Goal: Complete application form

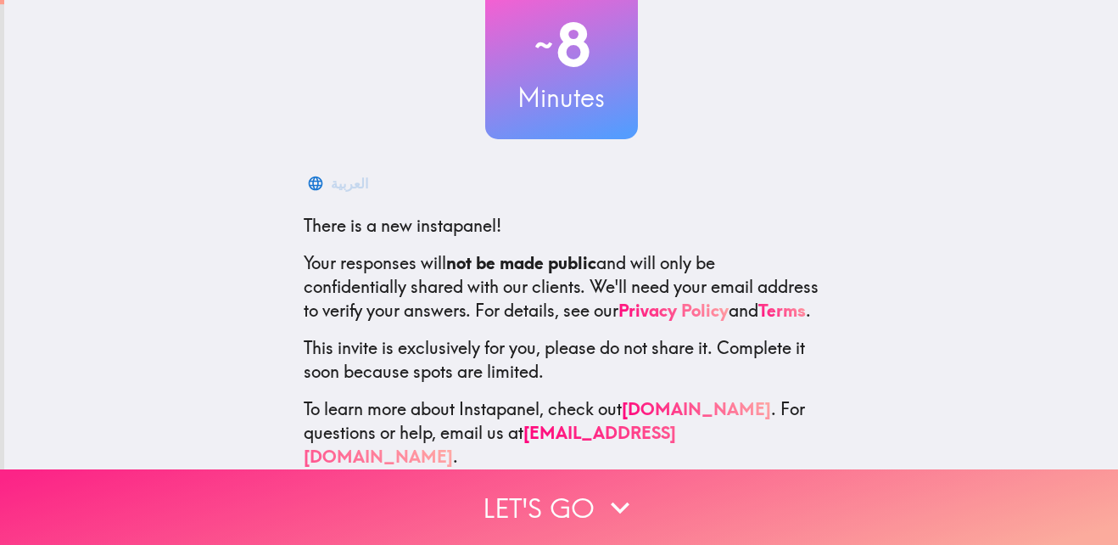
scroll to position [161, 0]
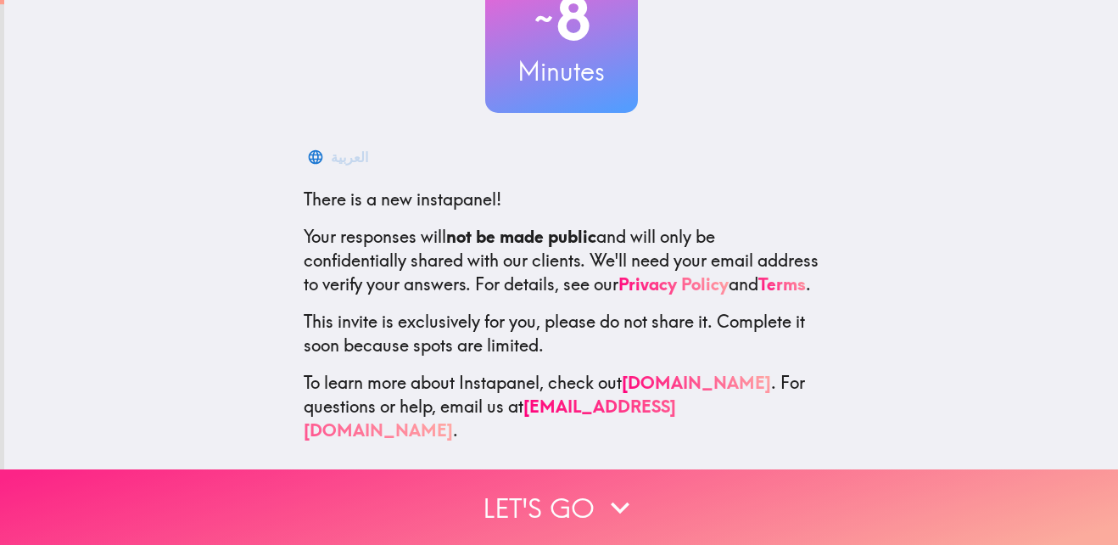
click at [512, 500] on button "Let's go" at bounding box center [559, 506] width 1118 height 75
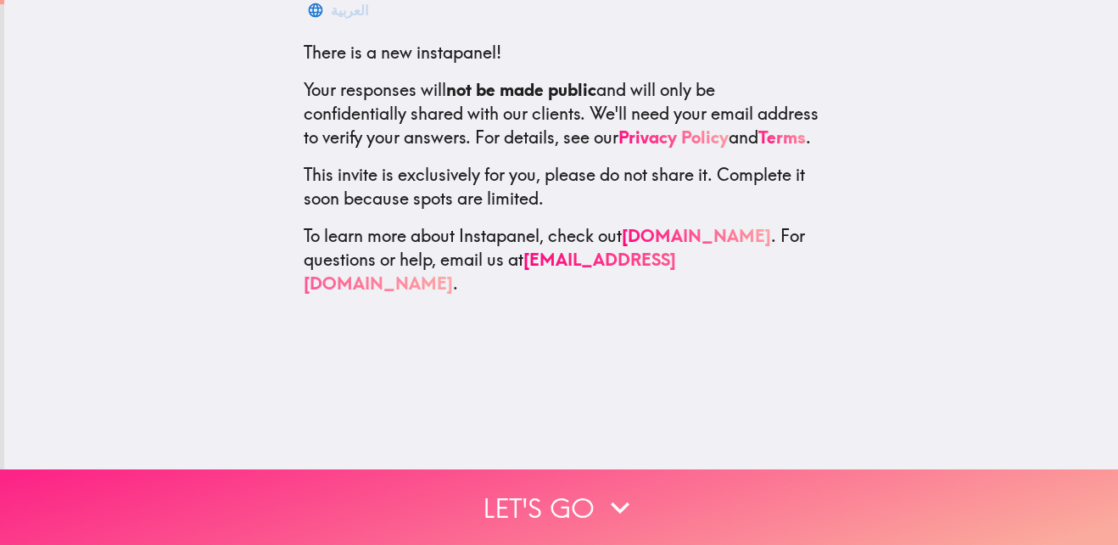
scroll to position [0, 0]
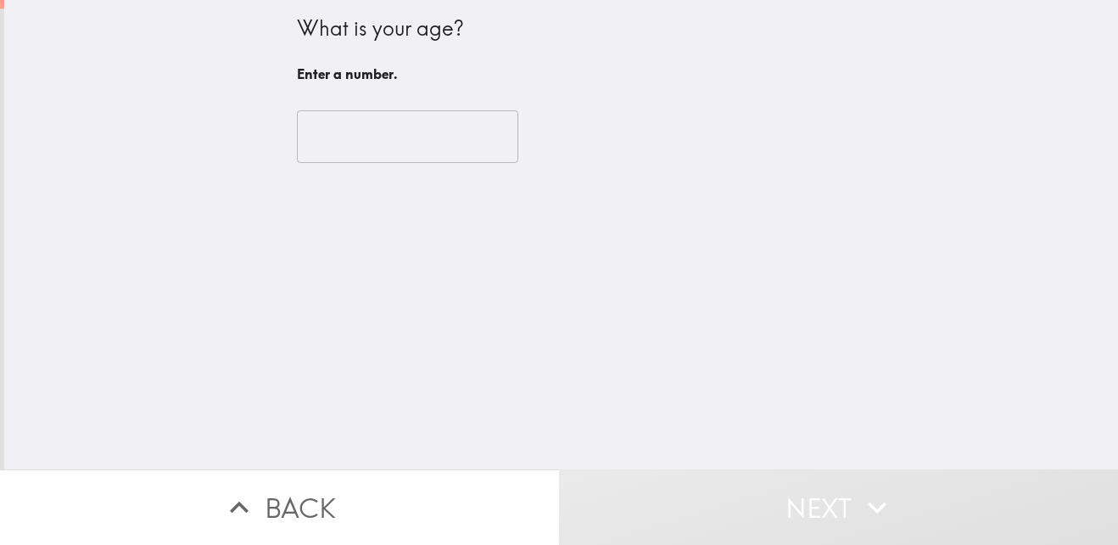
click at [360, 154] on input "number" at bounding box center [407, 136] width 221 height 53
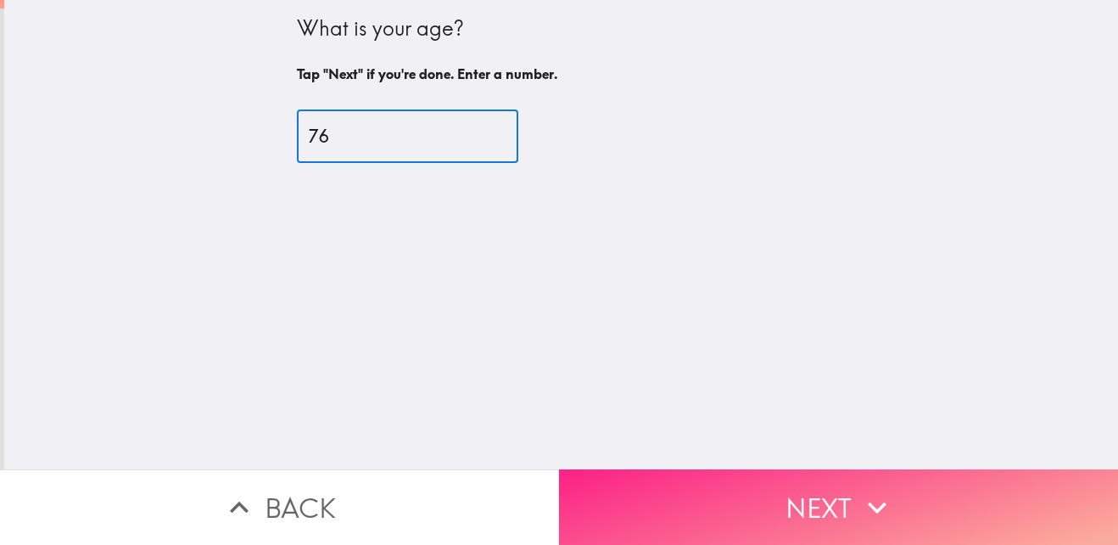
type input "76"
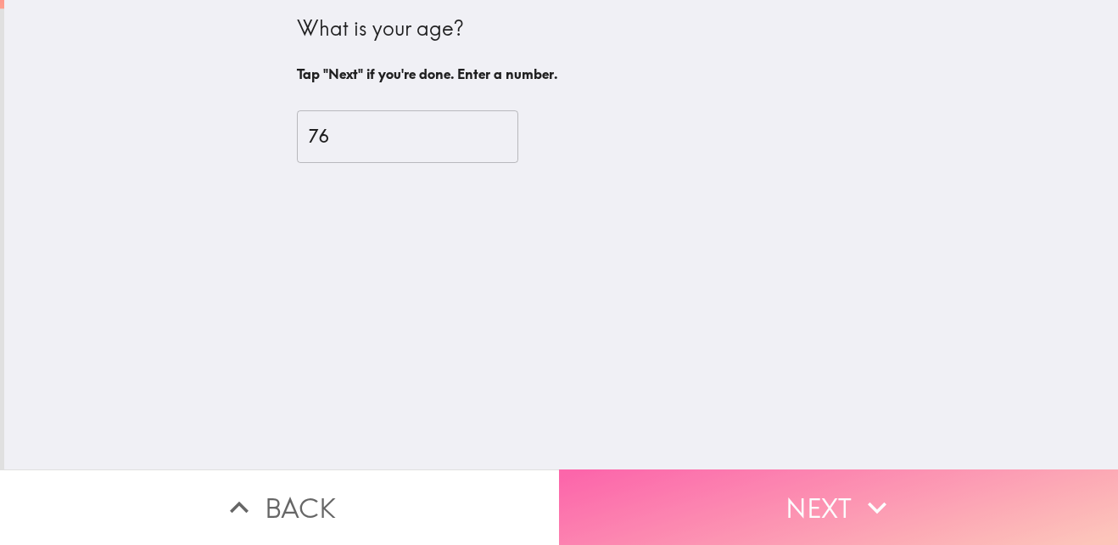
click at [686, 497] on button "Next" at bounding box center [838, 506] width 559 height 75
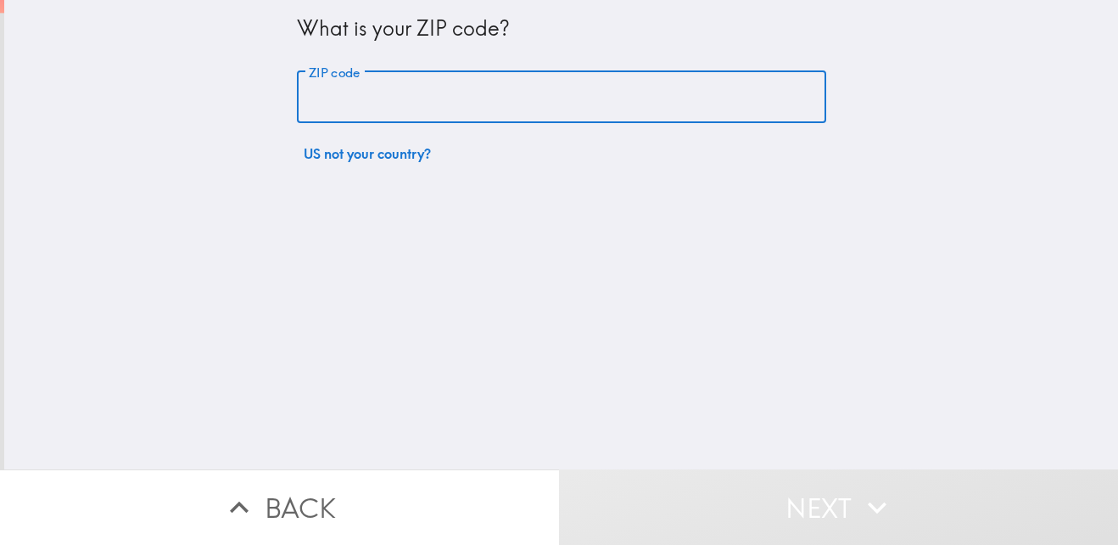
click at [366, 85] on input "ZIP code" at bounding box center [561, 97] width 529 height 53
type input "11418"
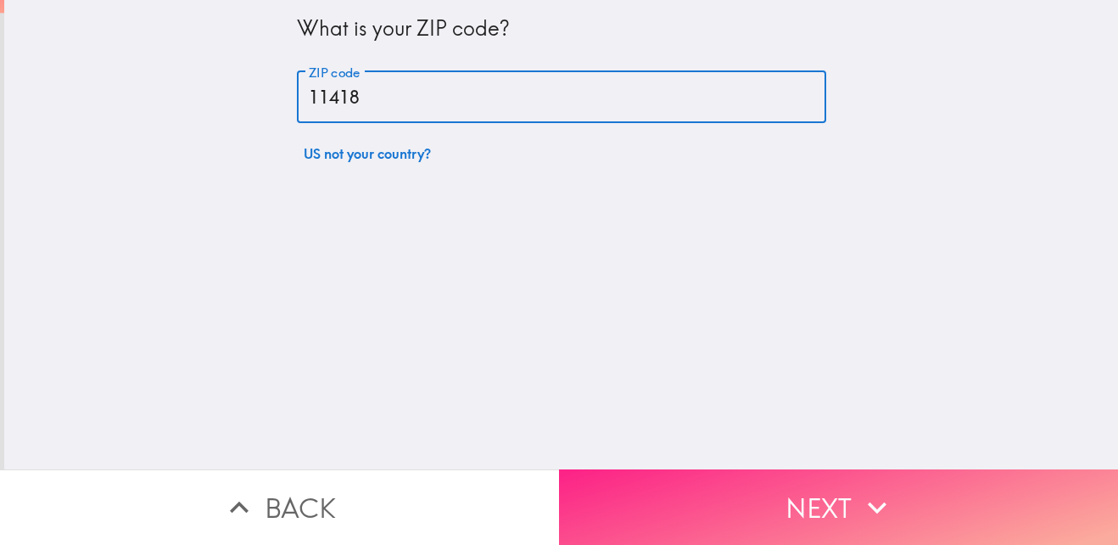
click at [674, 477] on button "Next" at bounding box center [838, 506] width 559 height 75
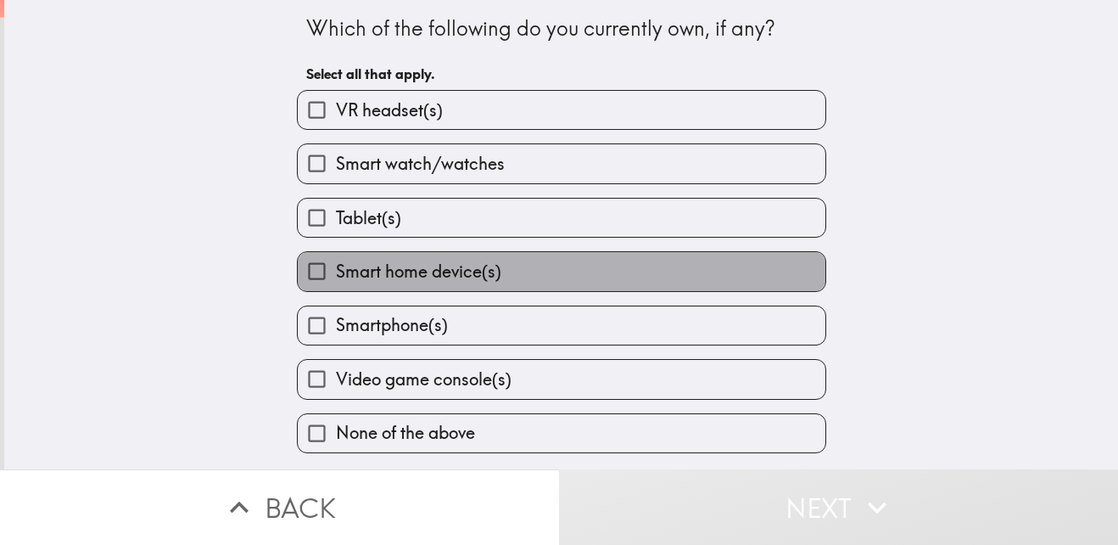
click at [412, 277] on span "Smart home device(s)" at bounding box center [418, 272] width 165 height 24
click at [336, 277] on input "Smart home device(s)" at bounding box center [317, 271] width 38 height 38
click at [412, 277] on span "Smart home device(s)" at bounding box center [418, 272] width 165 height 24
click at [336, 277] on input "Smart home device(s)" at bounding box center [317, 271] width 38 height 38
checkbox input "false"
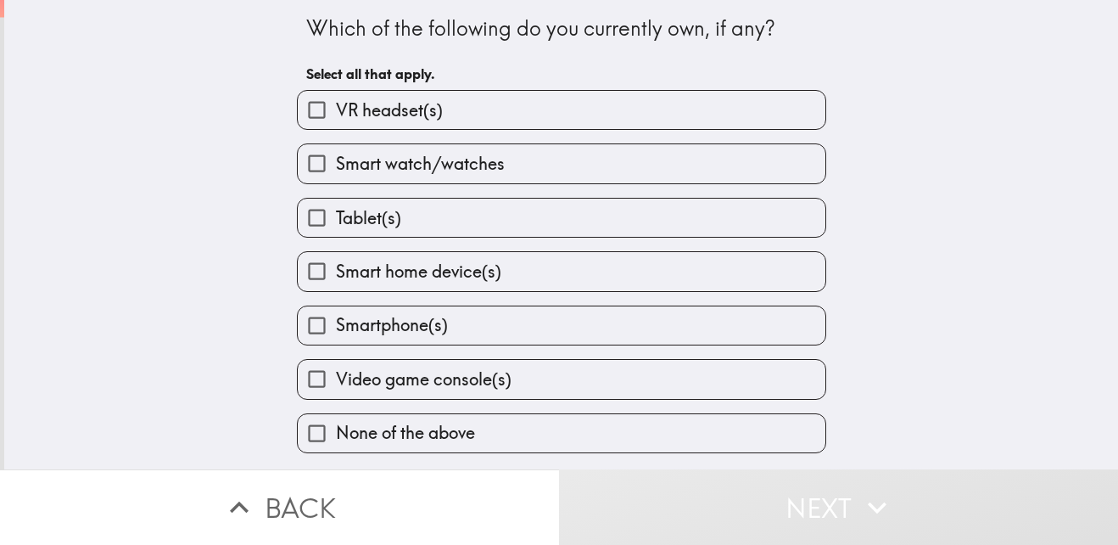
click at [415, 320] on span "Smartphone(s)" at bounding box center [392, 325] width 112 height 24
click at [336, 320] on input "Smartphone(s)" at bounding box center [317, 325] width 38 height 38
checkbox input "true"
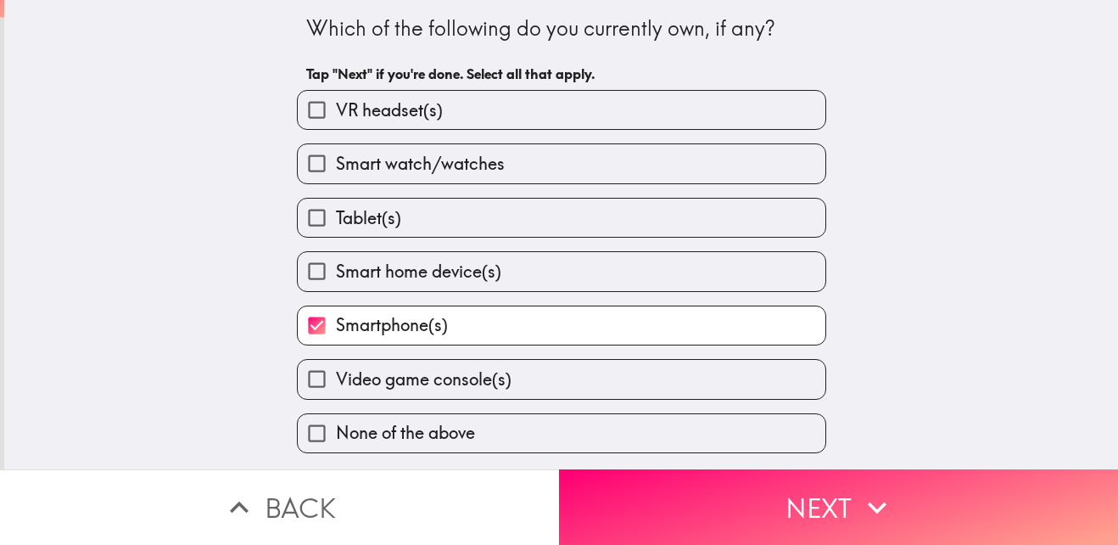
click at [394, 278] on span "Smart home device(s)" at bounding box center [418, 272] width 165 height 24
click at [336, 278] on input "Smart home device(s)" at bounding box center [317, 271] width 38 height 38
checkbox input "true"
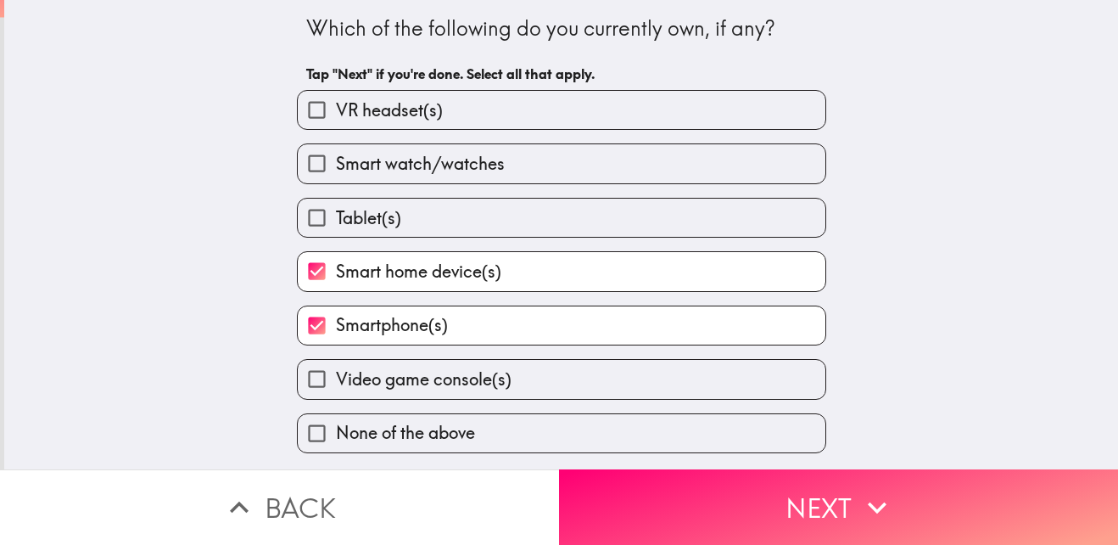
click at [431, 386] on span "Video game console(s)" at bounding box center [424, 379] width 176 height 24
click at [336, 386] on input "Video game console(s)" at bounding box center [317, 379] width 38 height 38
checkbox input "true"
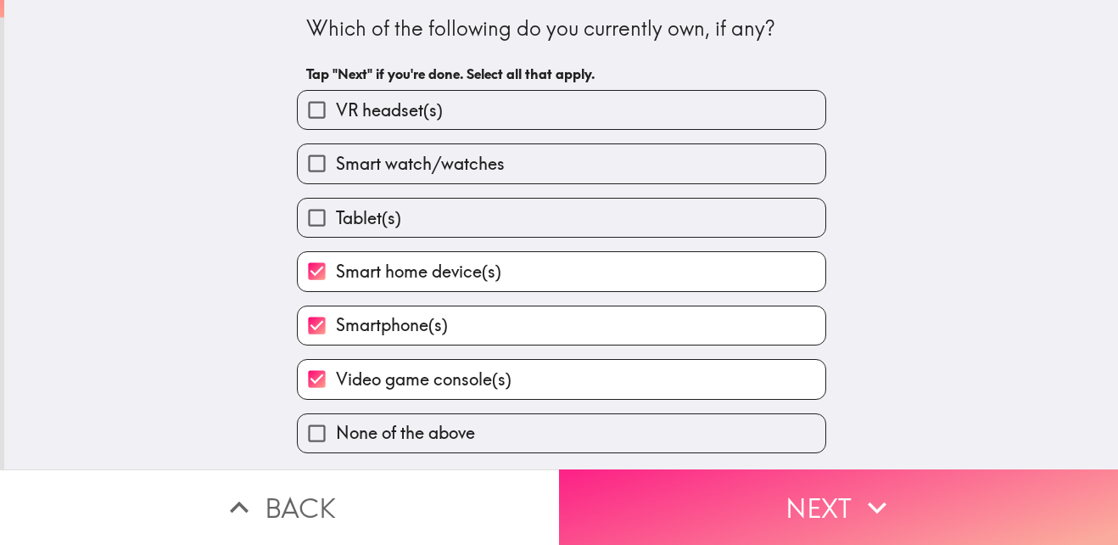
click at [654, 495] on button "Next" at bounding box center [838, 506] width 559 height 75
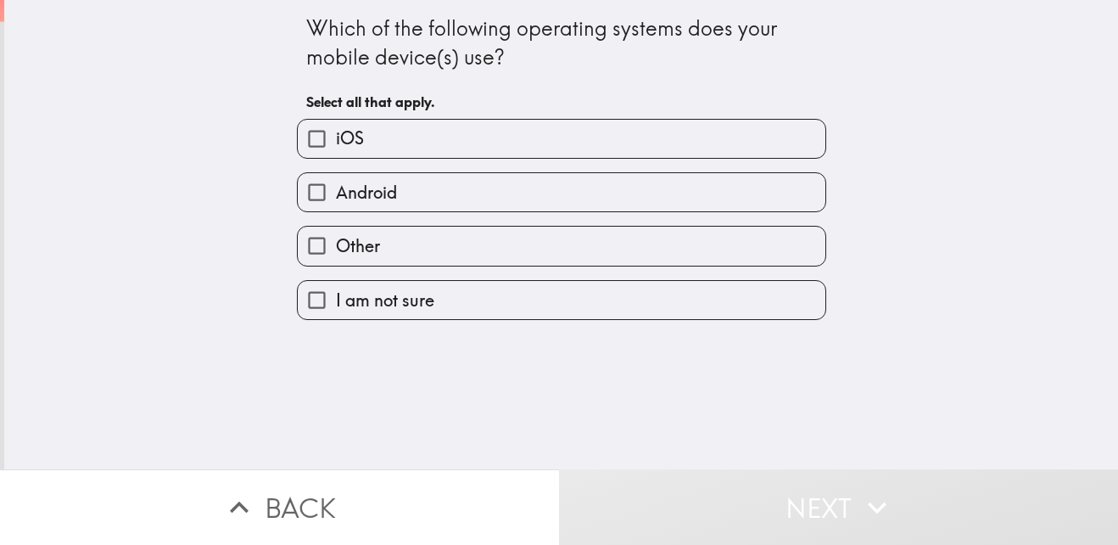
click at [429, 187] on label "Android" at bounding box center [562, 192] width 528 height 38
click at [336, 187] on input "Android" at bounding box center [317, 192] width 38 height 38
checkbox input "true"
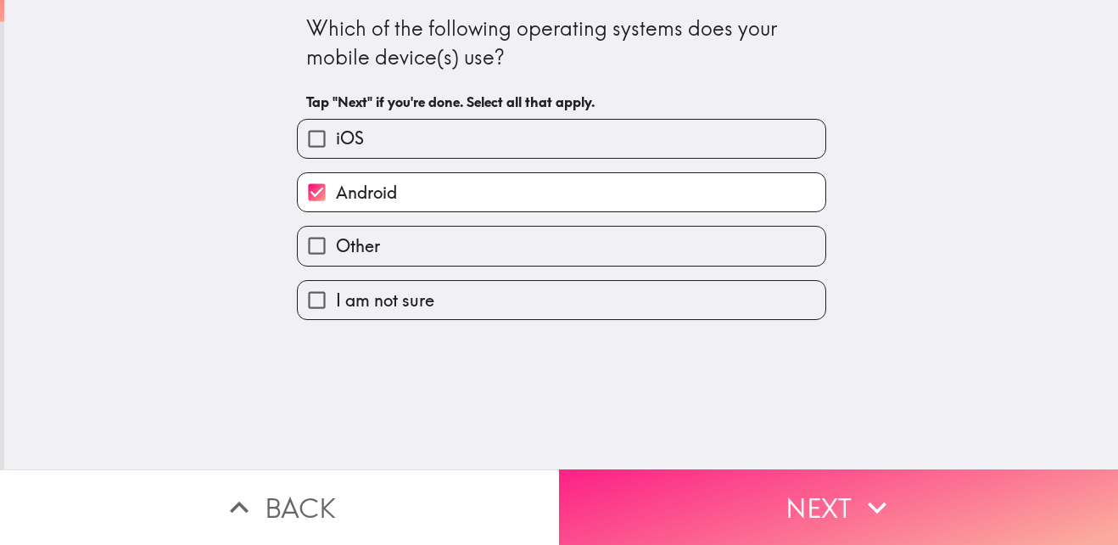
click at [800, 502] on button "Next" at bounding box center [838, 506] width 559 height 75
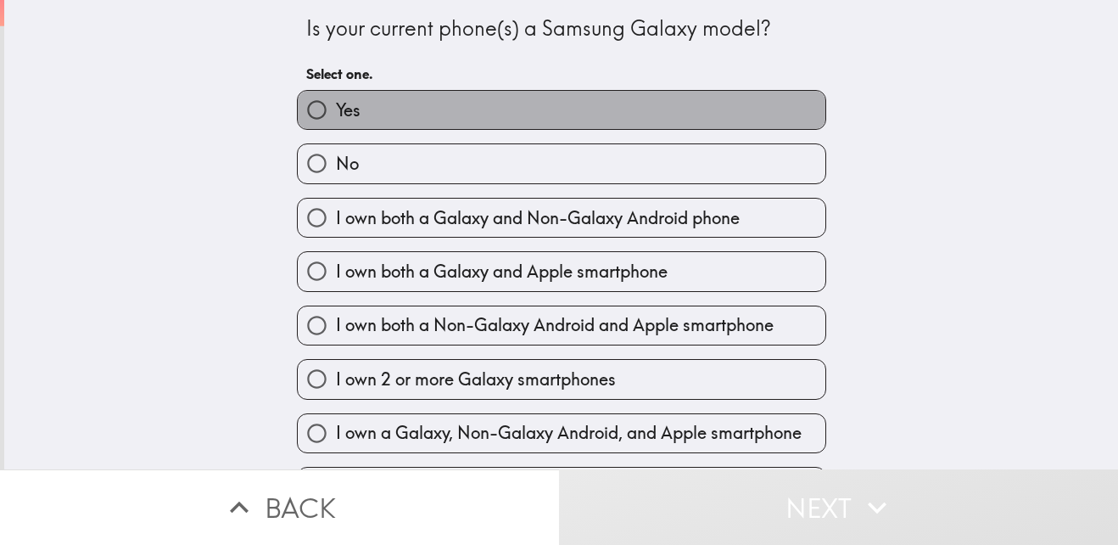
click at [502, 98] on label "Yes" at bounding box center [562, 110] width 528 height 38
click at [336, 98] on input "Yes" at bounding box center [317, 110] width 38 height 38
radio input "true"
click at [502, 98] on label "Yes" at bounding box center [562, 110] width 528 height 38
click at [336, 98] on input "Yes" at bounding box center [317, 110] width 38 height 38
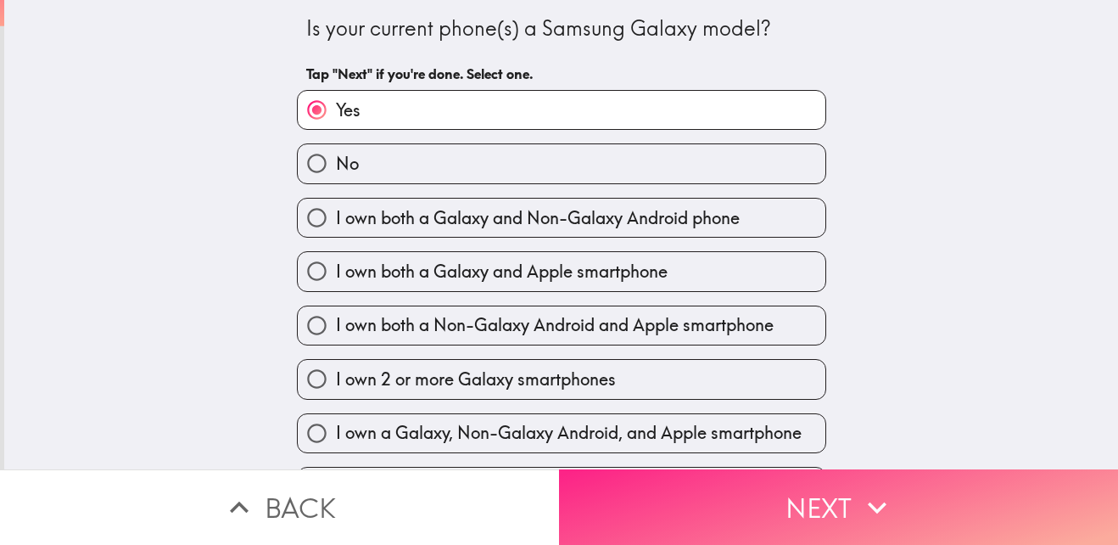
click at [661, 486] on button "Next" at bounding box center [838, 506] width 559 height 75
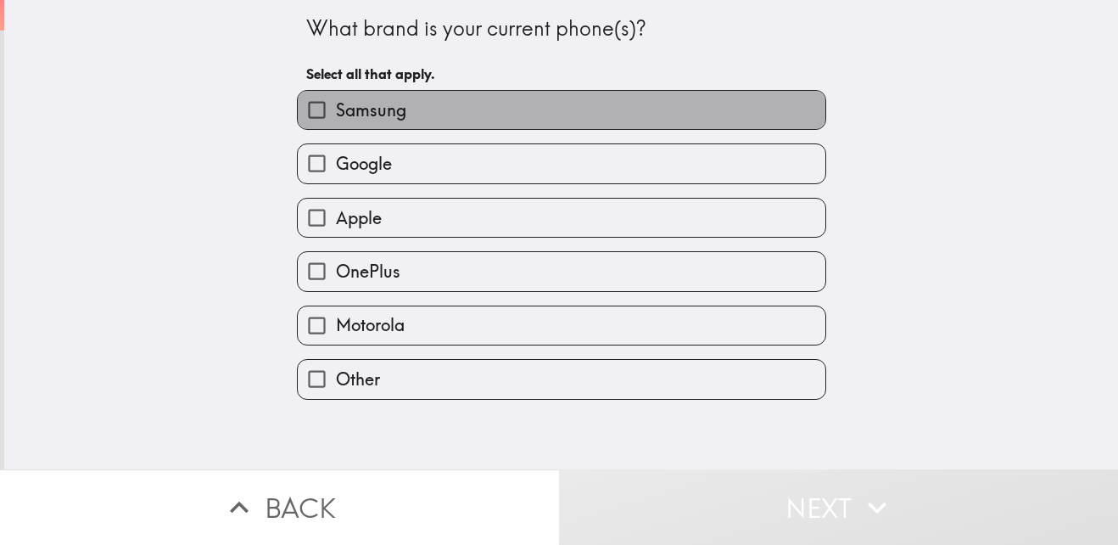
click at [441, 116] on label "Samsung" at bounding box center [562, 110] width 528 height 38
click at [336, 116] on input "Samsung" at bounding box center [317, 110] width 38 height 38
checkbox input "true"
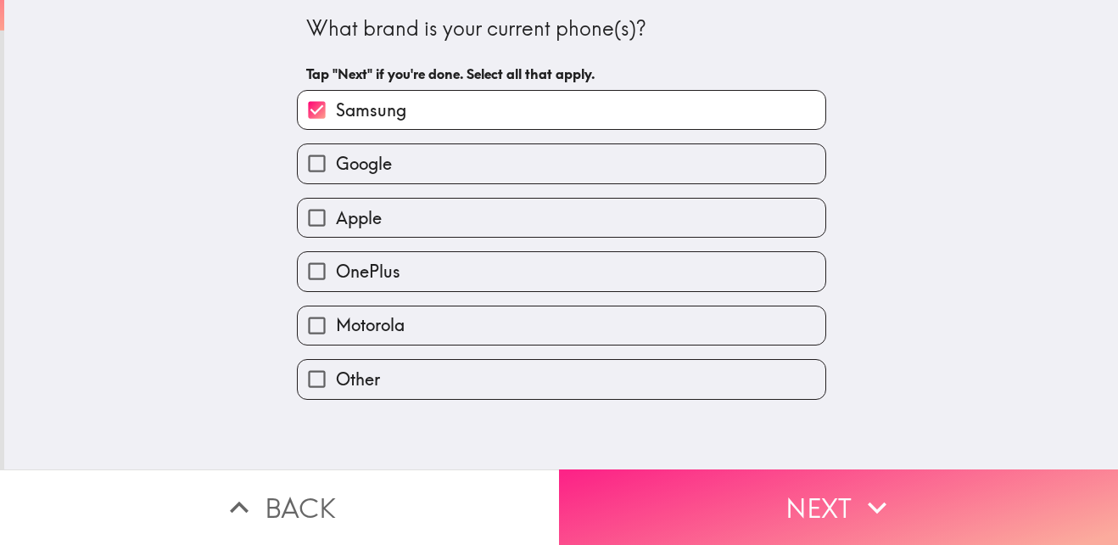
click at [718, 504] on button "Next" at bounding box center [838, 506] width 559 height 75
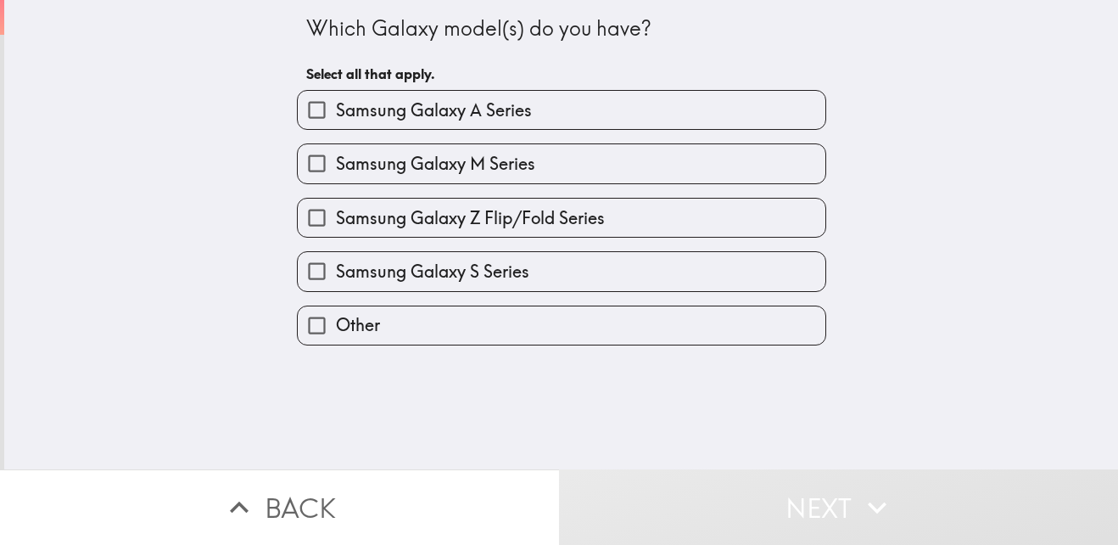
click at [469, 116] on span "Samsung Galaxy A Series" at bounding box center [434, 110] width 196 height 24
click at [336, 116] on input "Samsung Galaxy A Series" at bounding box center [317, 110] width 38 height 38
checkbox input "true"
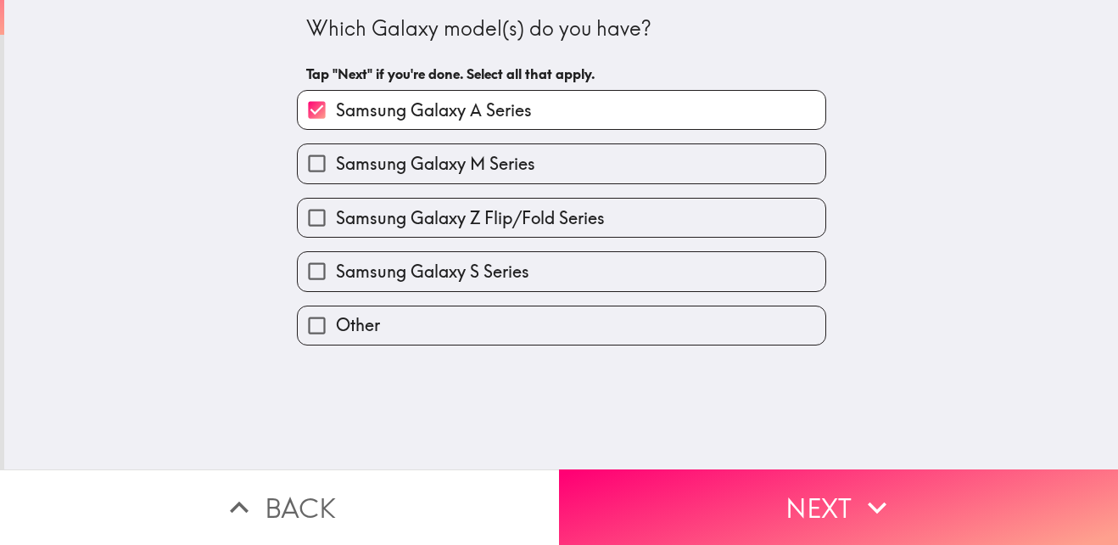
click at [741, 517] on button "Next" at bounding box center [838, 506] width 559 height 75
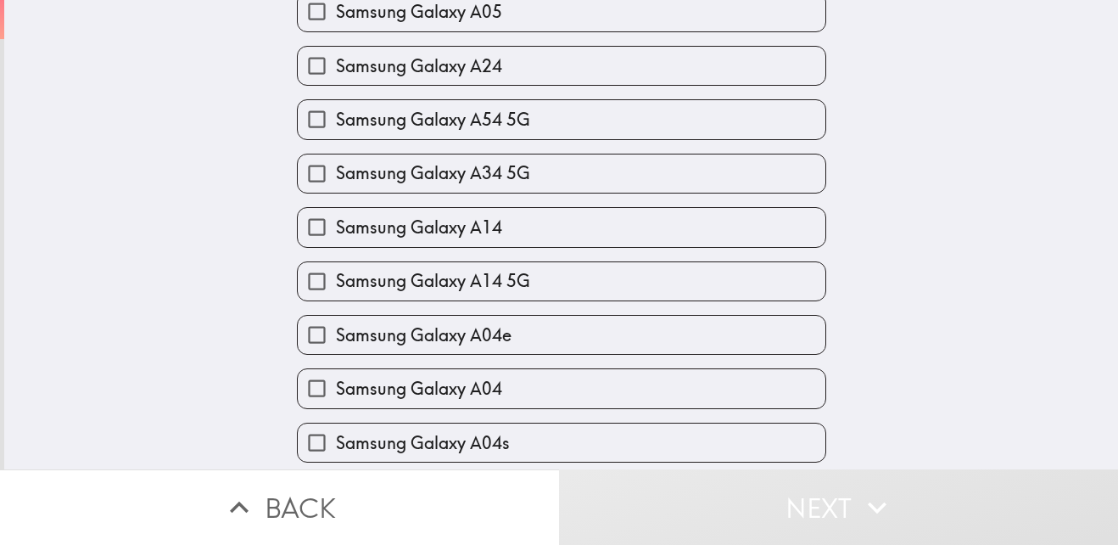
scroll to position [881, 0]
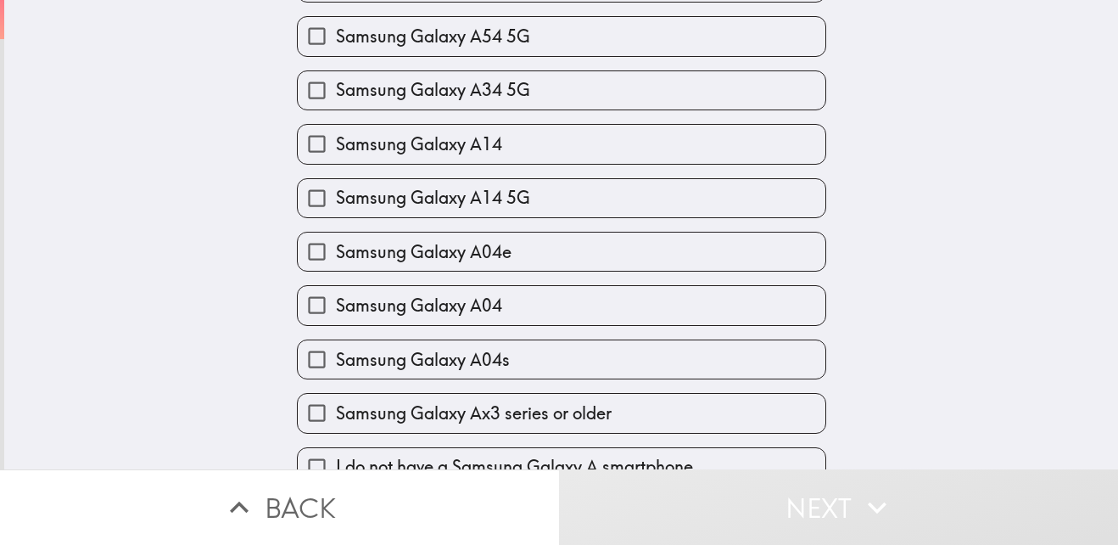
click at [1092, 354] on div "Which Galaxy A model(s) do you have? Select all that apply. Samsung Galaxy A07 …" at bounding box center [561, 234] width 1114 height 469
drag, startPoint x: 1092, startPoint y: 354, endPoint x: 1097, endPoint y: 400, distance: 46.9
click at [1097, 400] on div "Which Galaxy A model(s) do you have? Select all that apply. Samsung Galaxy A07 …" at bounding box center [561, 234] width 1114 height 469
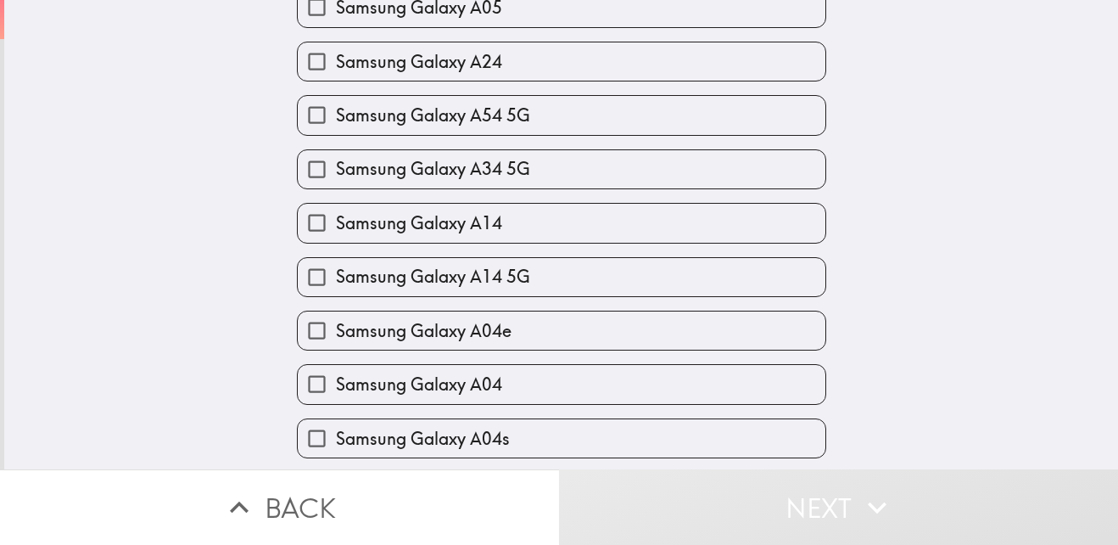
scroll to position [911, 0]
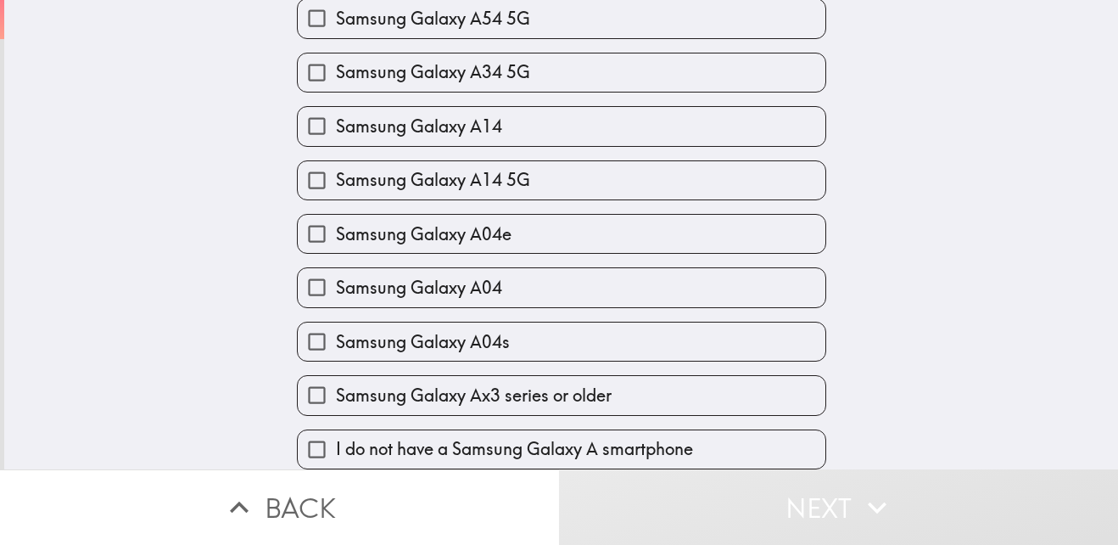
click at [1093, 342] on div "Which Galaxy A model(s) do you have? Select all that apply. Samsung Galaxy A07 …" at bounding box center [561, 234] width 1114 height 469
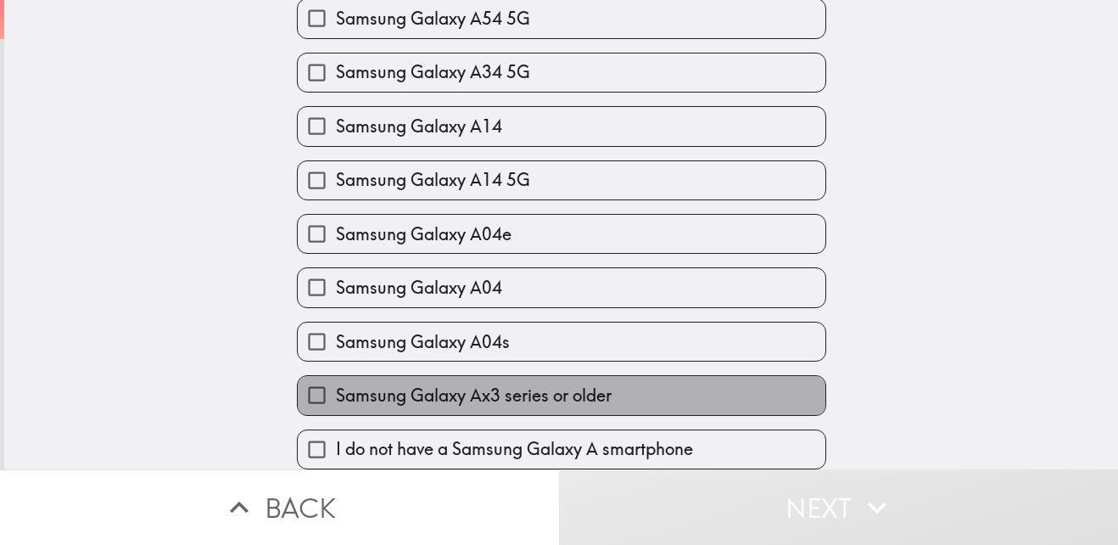
click at [575, 383] on span "Samsung Galaxy Ax3 series or older" at bounding box center [474, 395] width 276 height 24
click at [336, 376] on input "Samsung Galaxy Ax3 series or older" at bounding box center [317, 395] width 38 height 38
checkbox input "true"
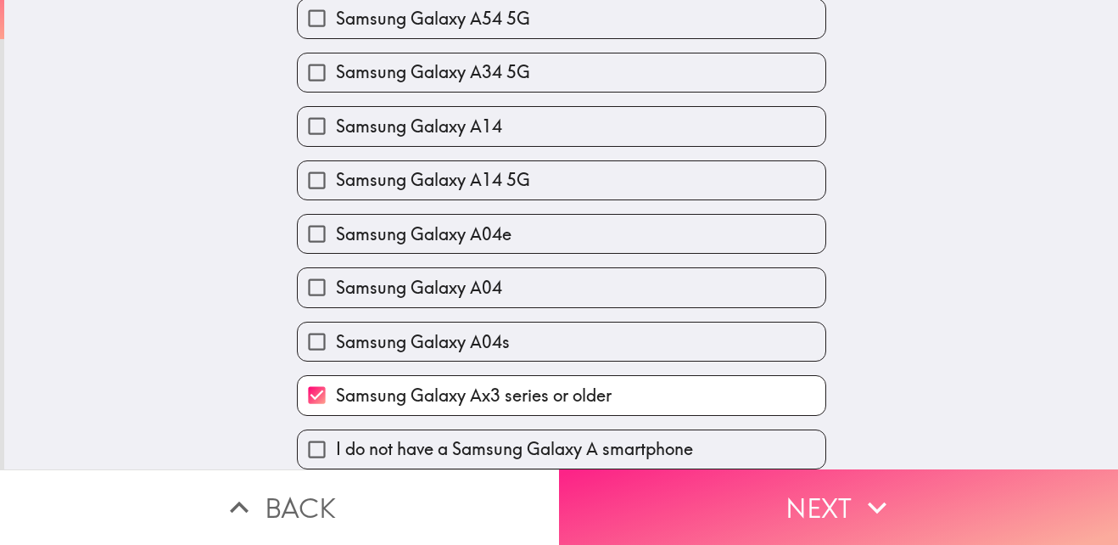
click at [665, 488] on button "Next" at bounding box center [838, 506] width 559 height 75
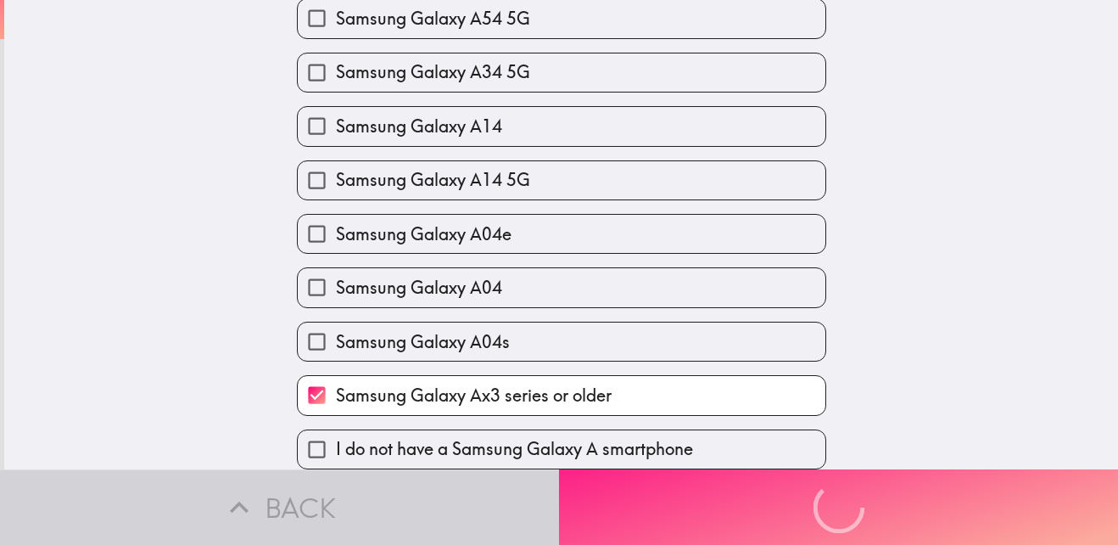
scroll to position [0, 0]
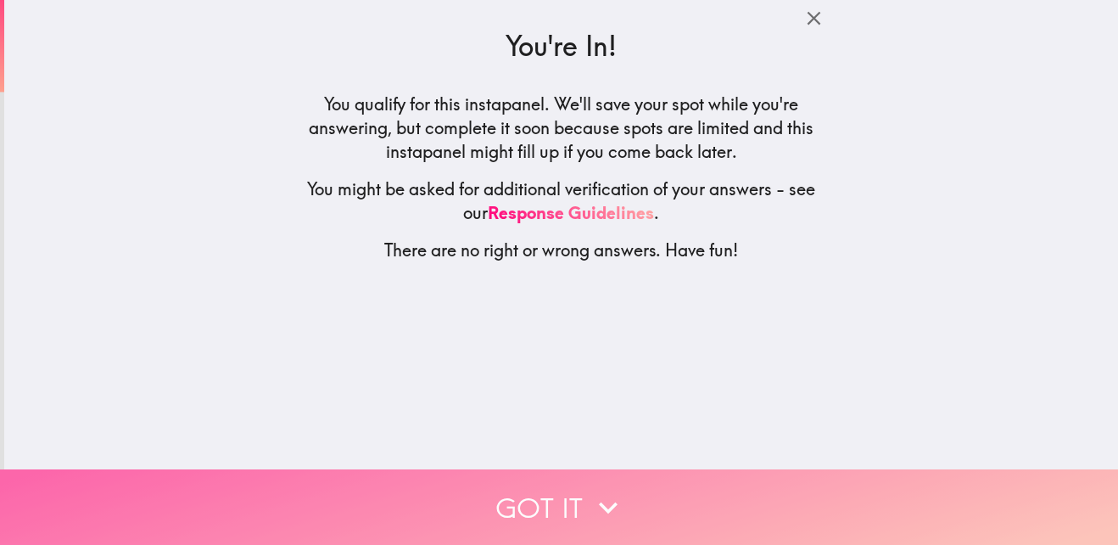
click at [562, 485] on button "Got it" at bounding box center [559, 506] width 1118 height 75
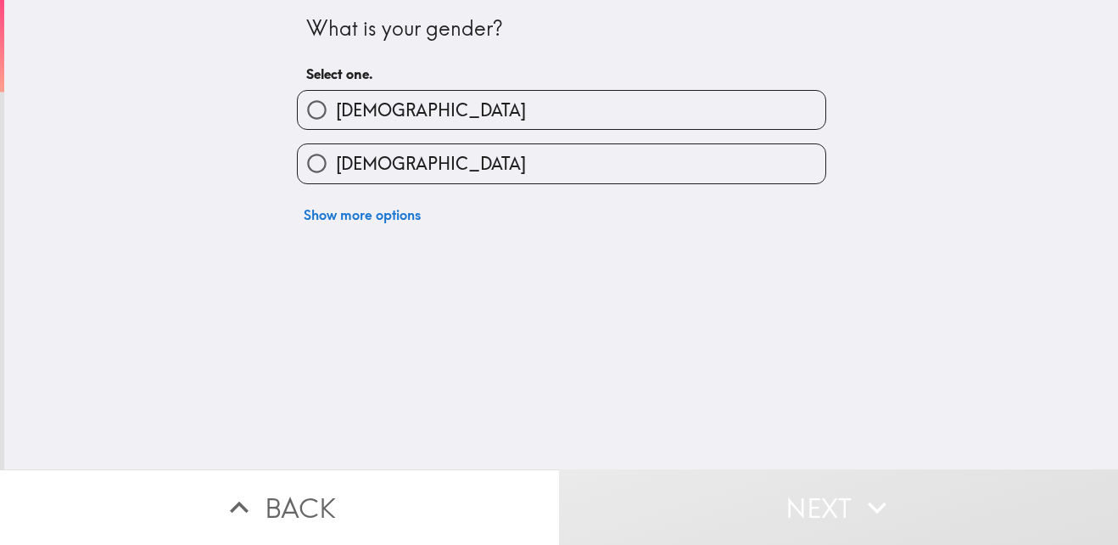
click at [299, 109] on input "[DEMOGRAPHIC_DATA]" at bounding box center [317, 110] width 38 height 38
radio input "true"
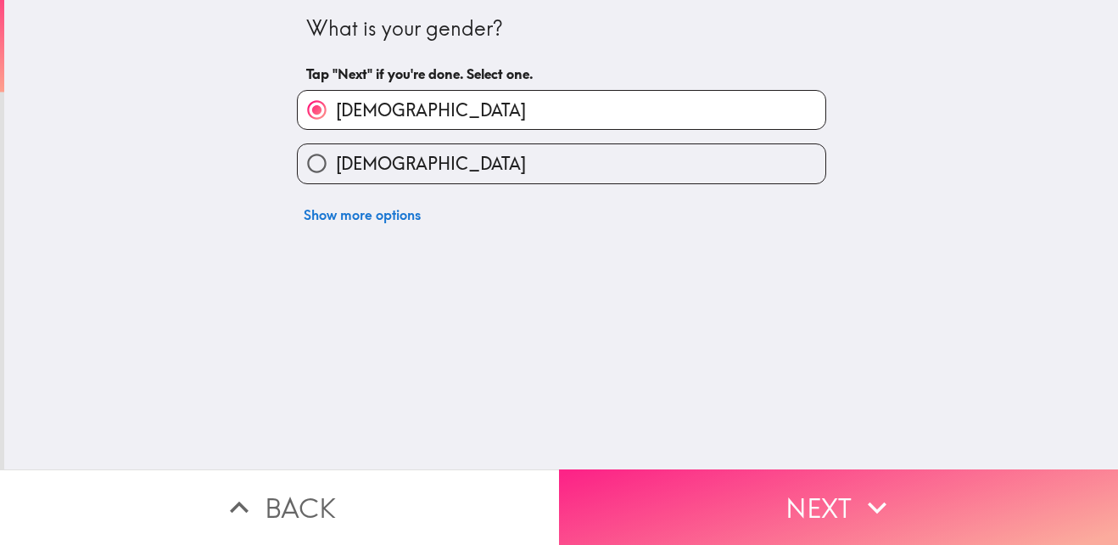
click at [679, 502] on button "Next" at bounding box center [838, 506] width 559 height 75
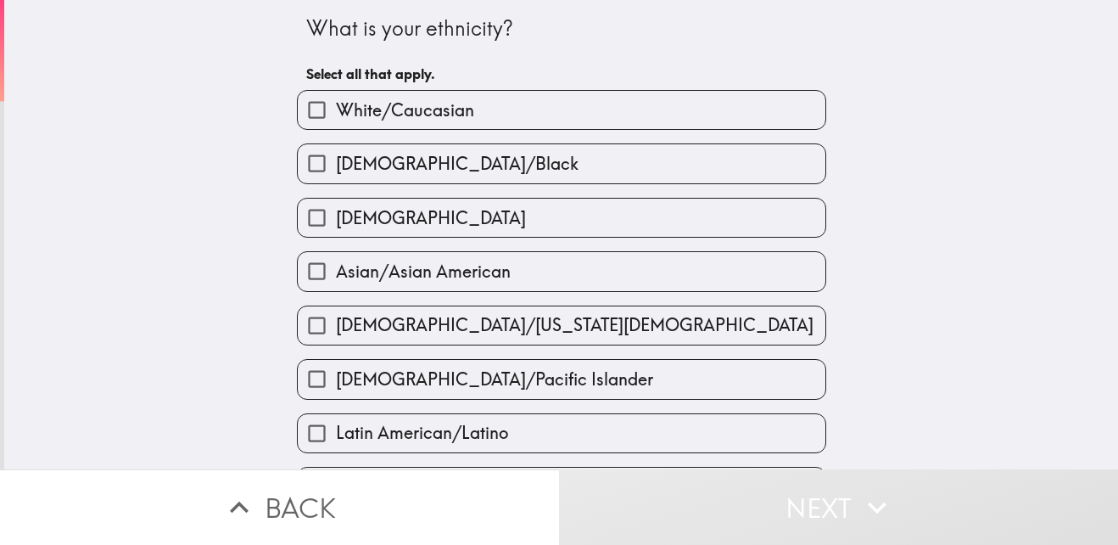
click at [441, 211] on label "[DEMOGRAPHIC_DATA]" at bounding box center [562, 217] width 528 height 38
click at [336, 211] on input "[DEMOGRAPHIC_DATA]" at bounding box center [317, 217] width 38 height 38
checkbox input "true"
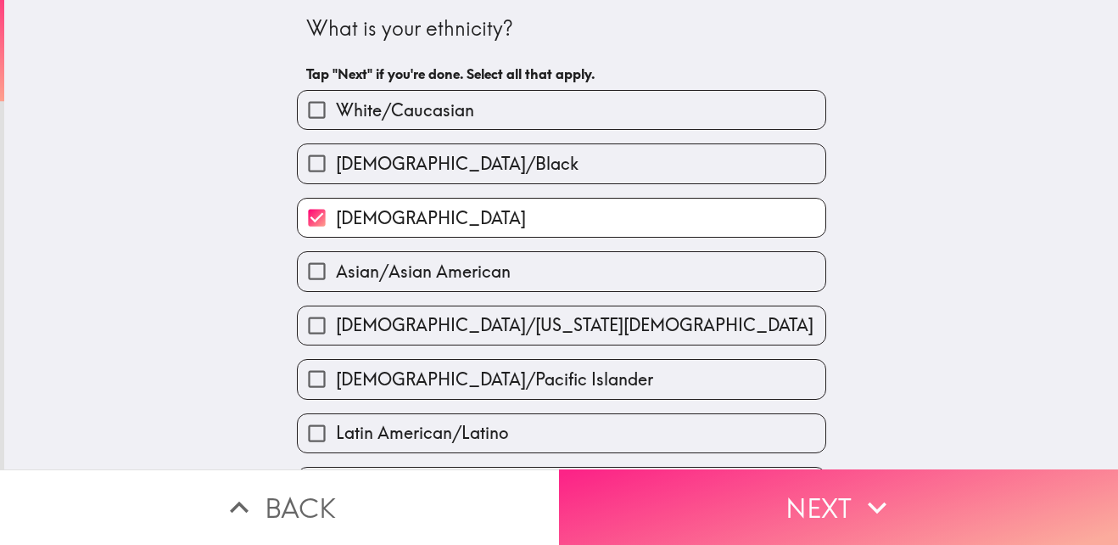
click at [713, 490] on button "Next" at bounding box center [838, 506] width 559 height 75
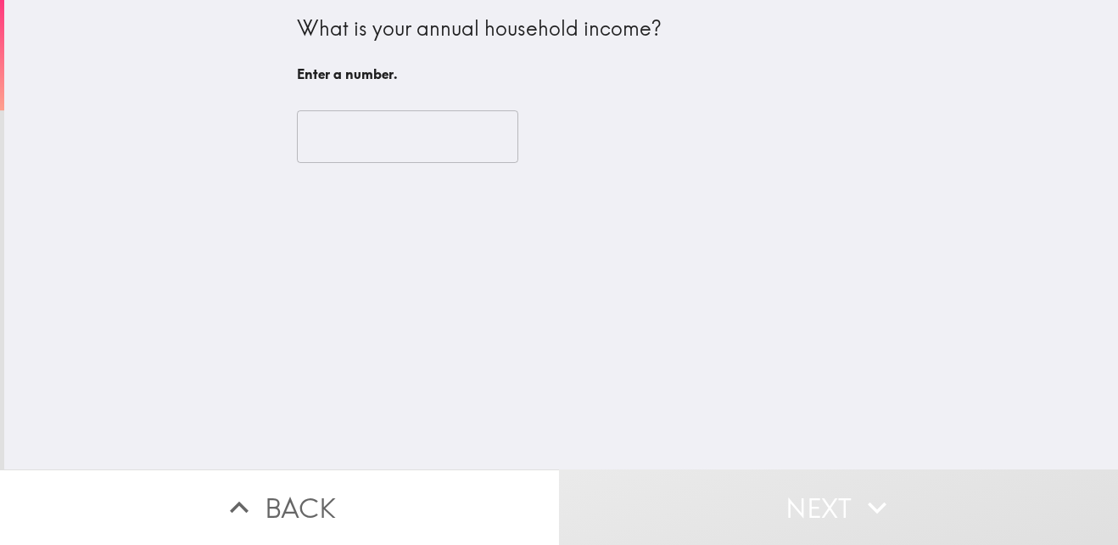
click at [366, 133] on input "number" at bounding box center [407, 136] width 221 height 53
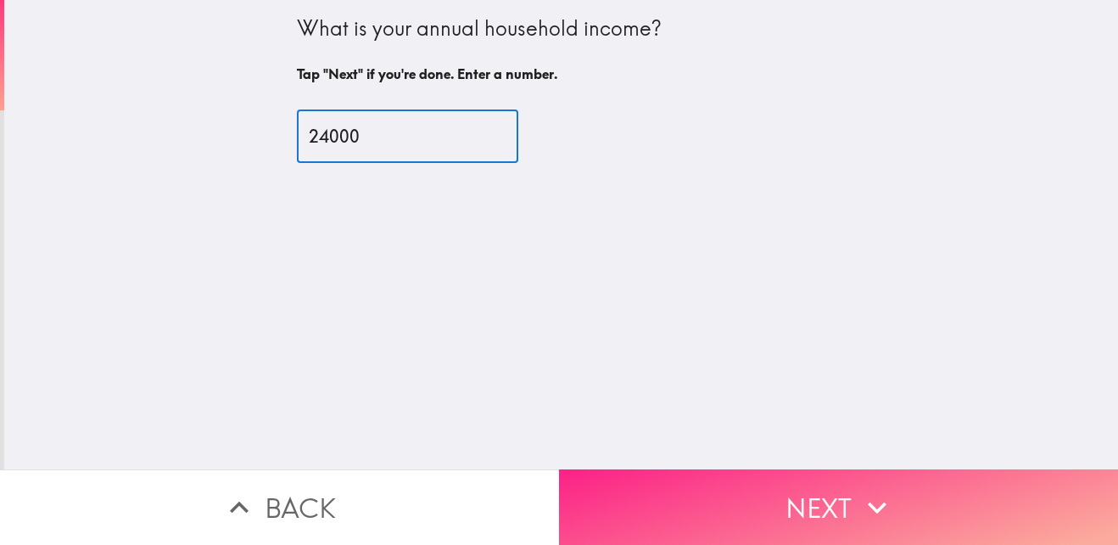
type input "24000"
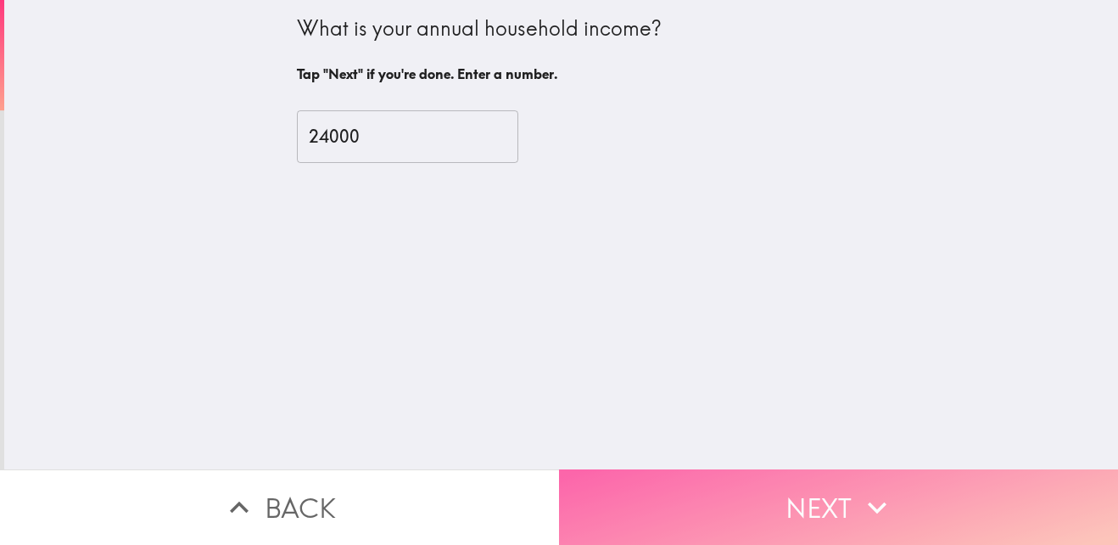
click at [817, 469] on button "Next" at bounding box center [838, 506] width 559 height 75
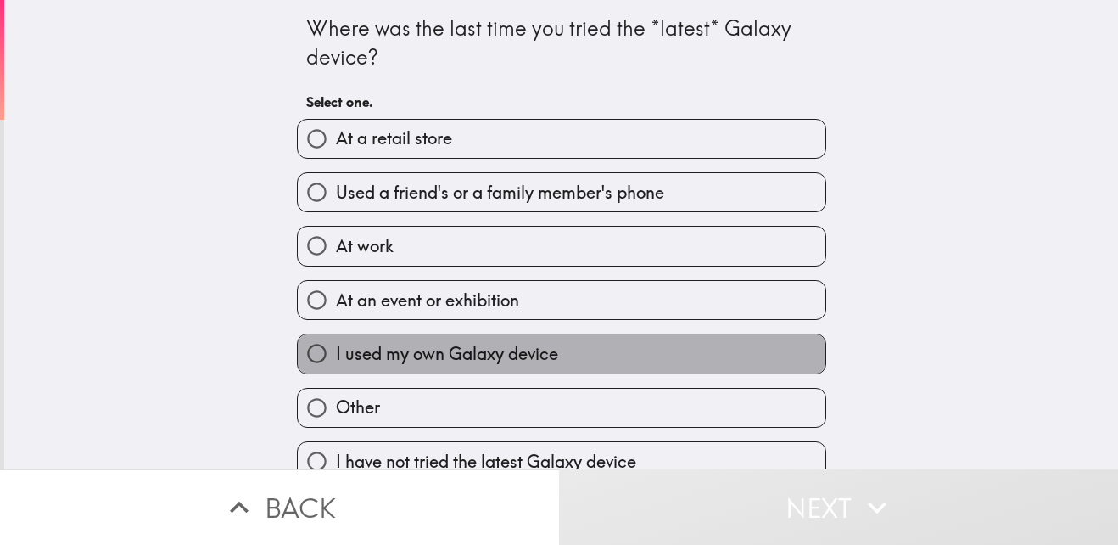
click at [568, 360] on label "I used my own Galaxy device" at bounding box center [562, 353] width 528 height 38
click at [336, 360] on input "I used my own Galaxy device" at bounding box center [317, 353] width 38 height 38
radio input "true"
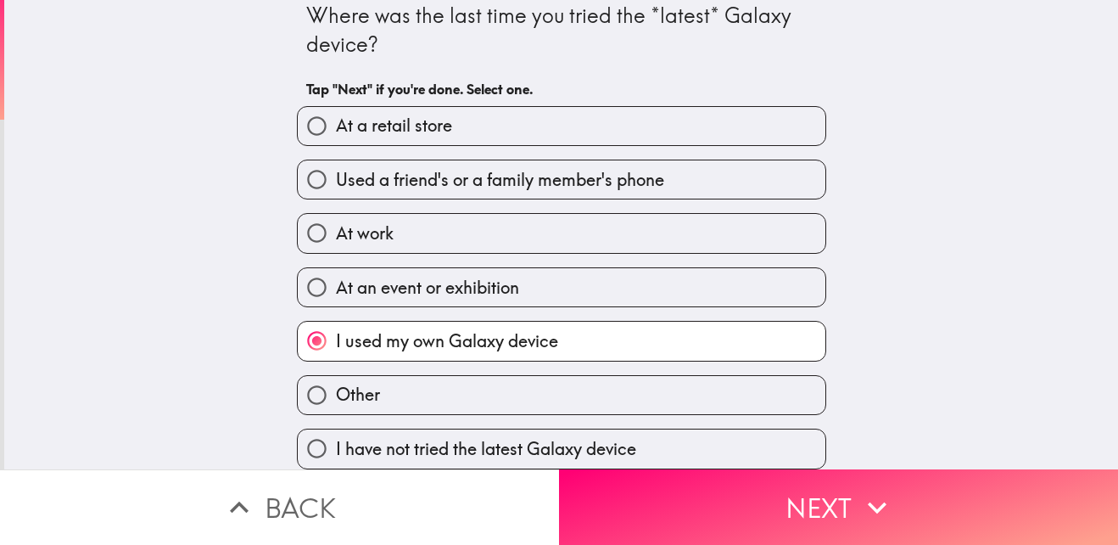
scroll to position [25, 0]
click at [543, 437] on span "I have not tried the latest Galaxy device" at bounding box center [486, 449] width 300 height 24
click at [336, 437] on input "I have not tried the latest Galaxy device" at bounding box center [317, 448] width 38 height 38
radio input "true"
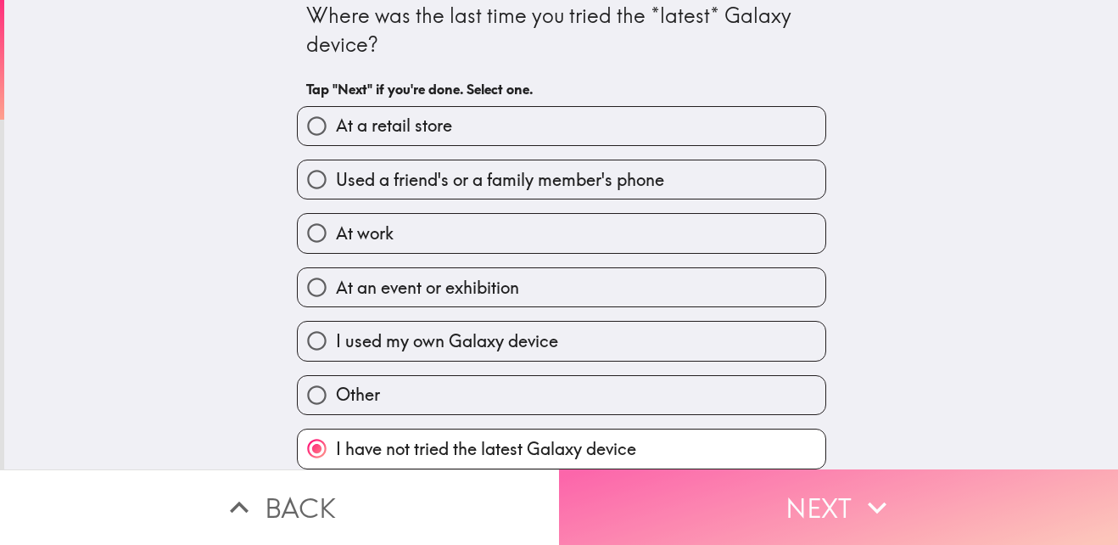
click at [629, 489] on button "Next" at bounding box center [838, 506] width 559 height 75
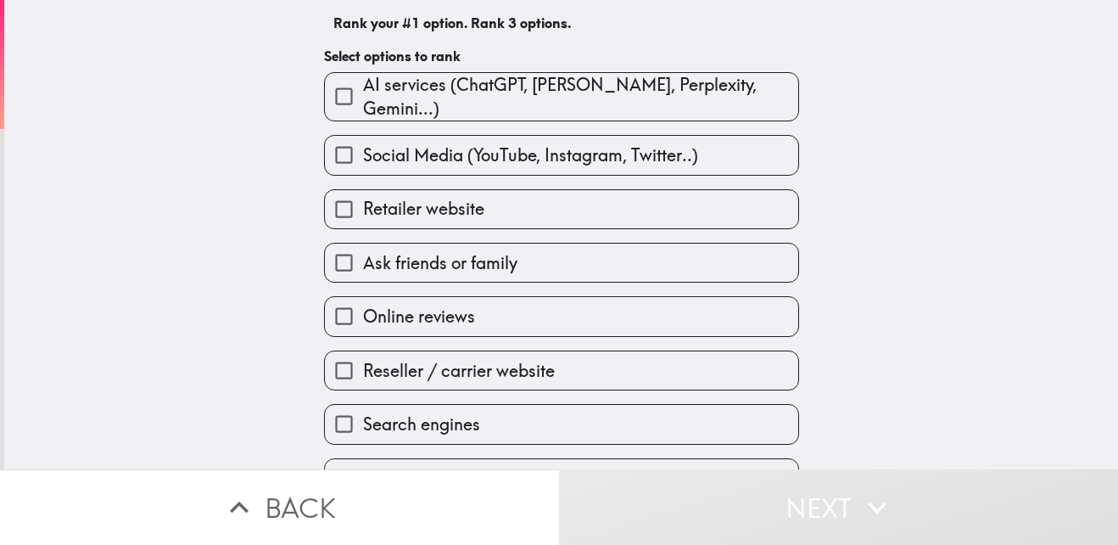
scroll to position [169, 0]
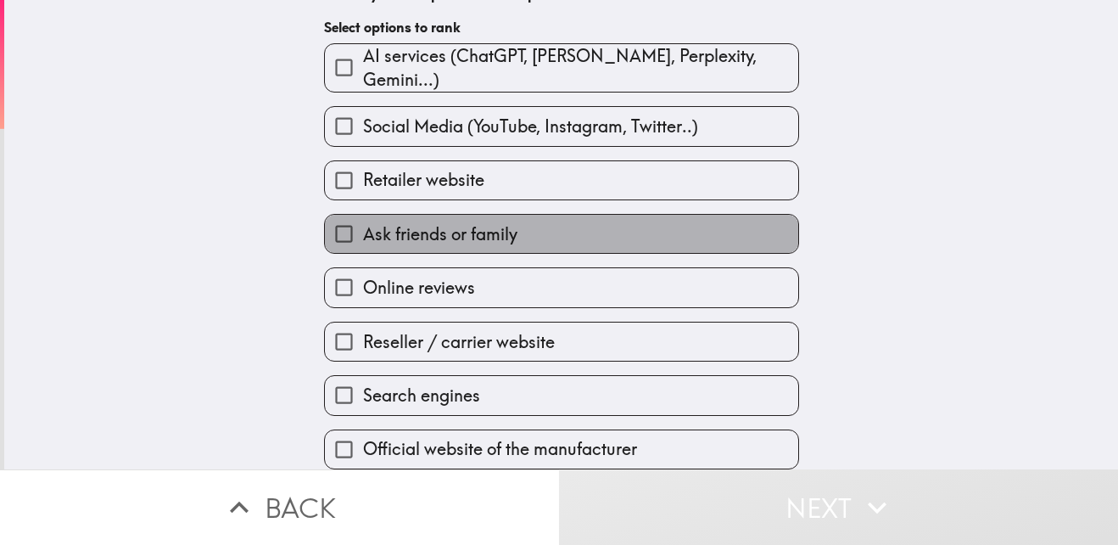
click at [457, 229] on span "Ask friends or family" at bounding box center [440, 234] width 154 height 24
click at [363, 229] on input "Ask friends or family" at bounding box center [344, 234] width 38 height 38
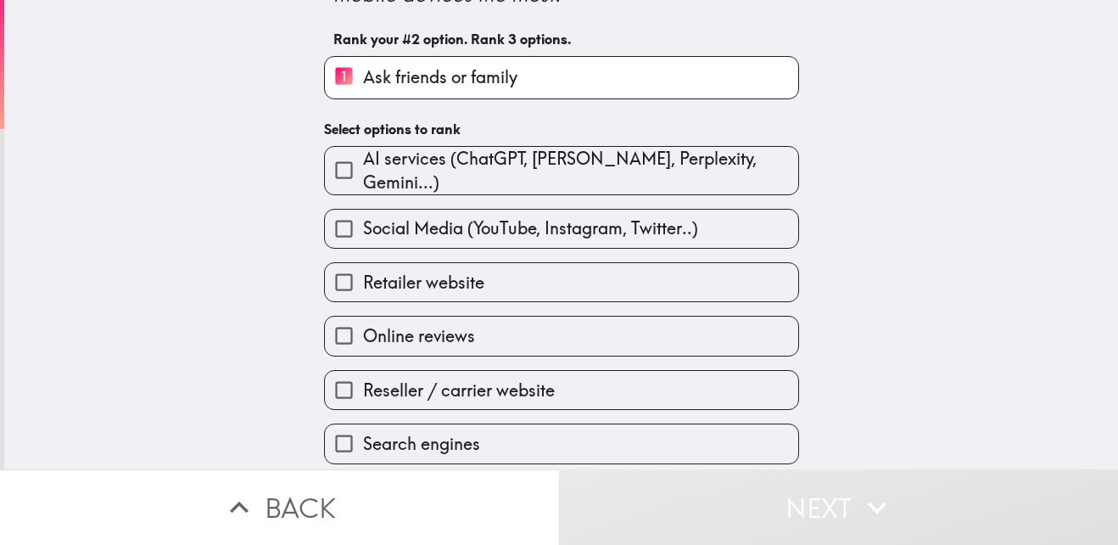
scroll to position [172, 0]
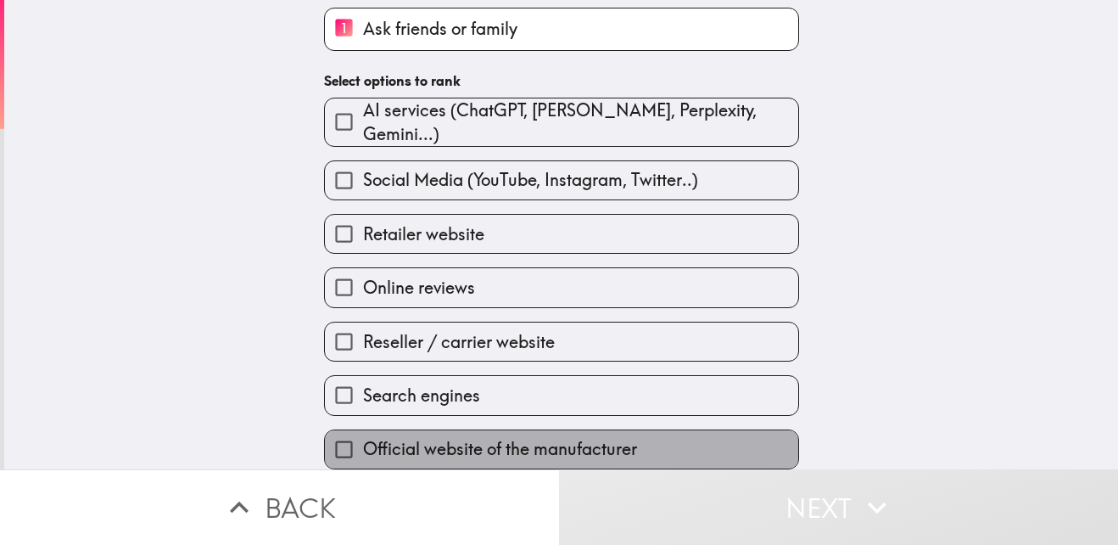
click at [450, 437] on span "Official website of the manufacturer" at bounding box center [500, 449] width 274 height 24
click at [363, 430] on input "Official website of the manufacturer" at bounding box center [344, 449] width 38 height 38
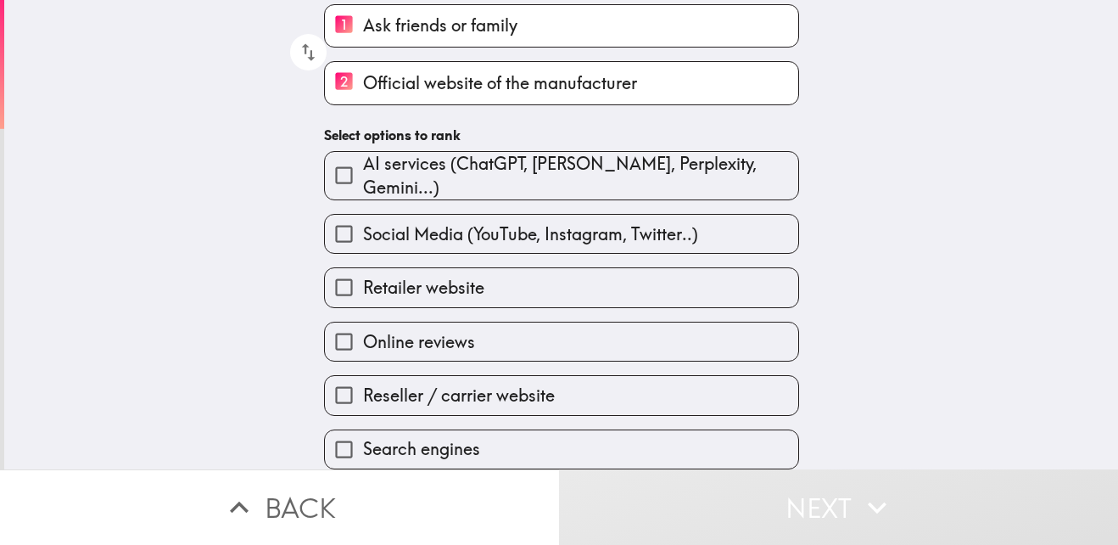
scroll to position [176, 0]
click at [404, 276] on span "Retailer website" at bounding box center [423, 288] width 121 height 24
click at [363, 276] on input "Retailer website" at bounding box center [344, 287] width 38 height 38
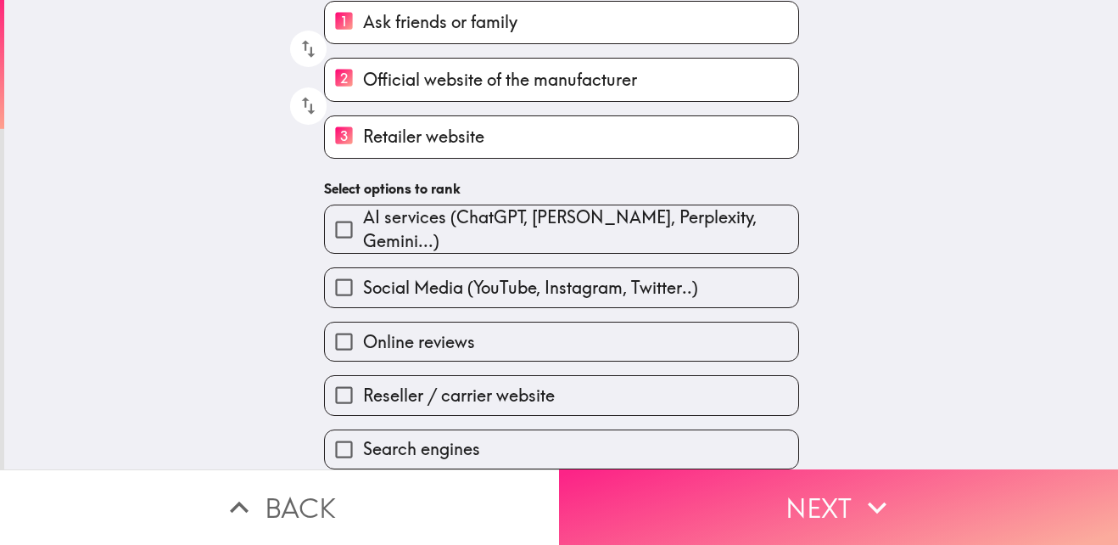
click at [652, 503] on button "Next" at bounding box center [838, 506] width 559 height 75
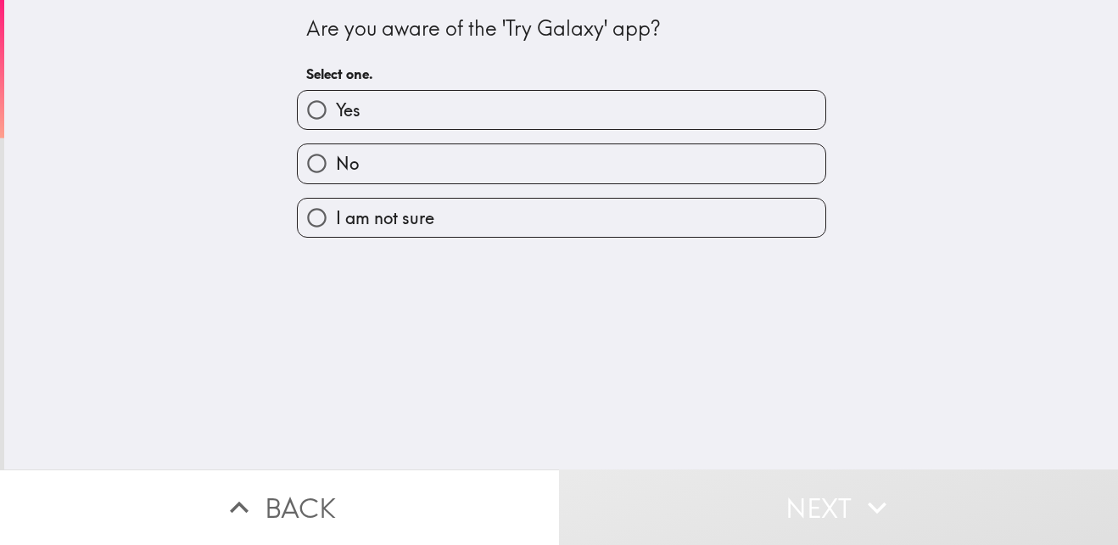
click at [364, 162] on label "No" at bounding box center [562, 163] width 528 height 38
click at [336, 162] on input "No" at bounding box center [317, 163] width 38 height 38
radio input "true"
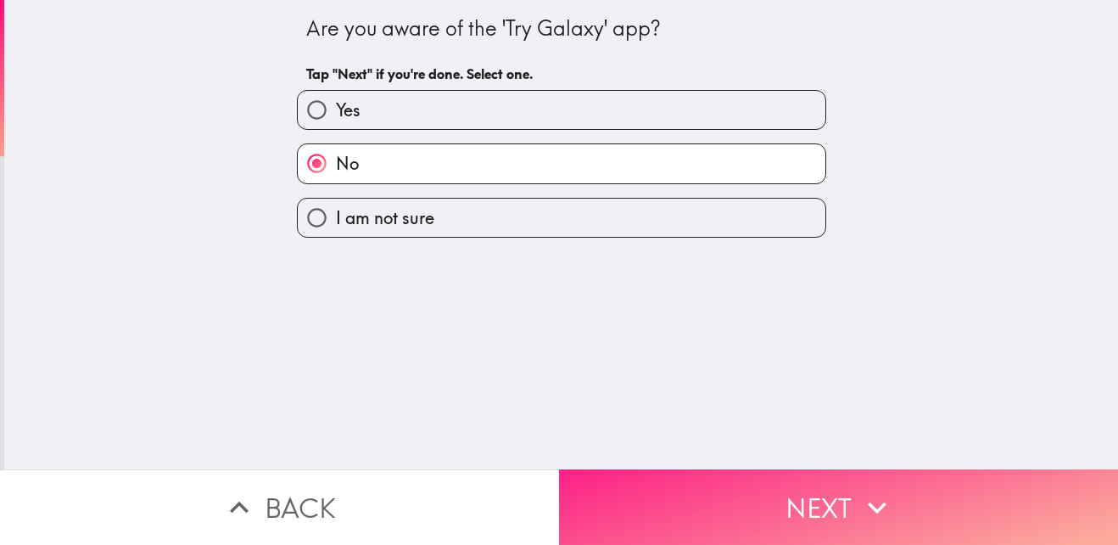
click at [700, 509] on button "Next" at bounding box center [838, 506] width 559 height 75
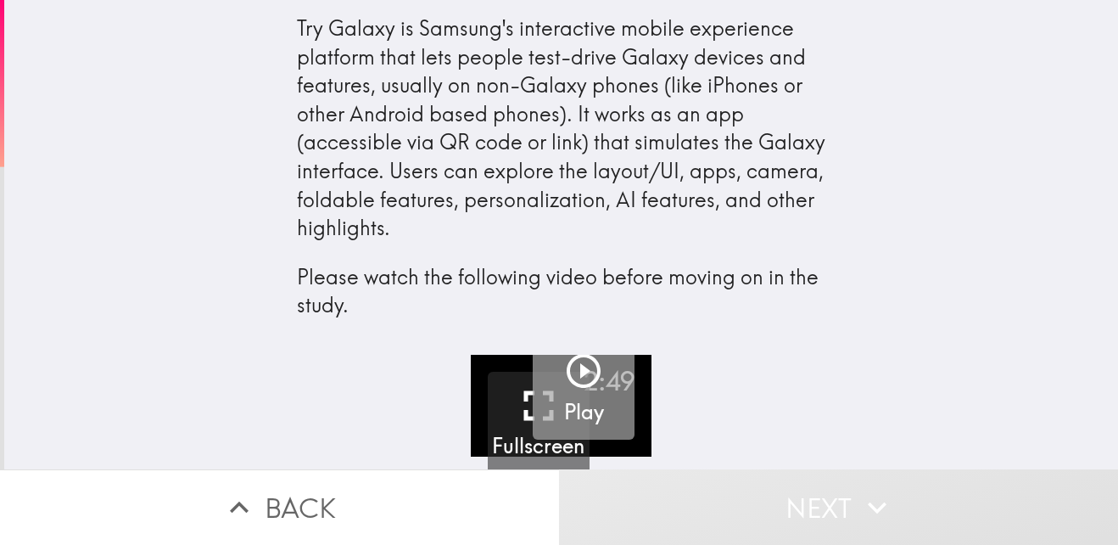
click at [571, 371] on icon "button" at bounding box center [584, 371] width 34 height 34
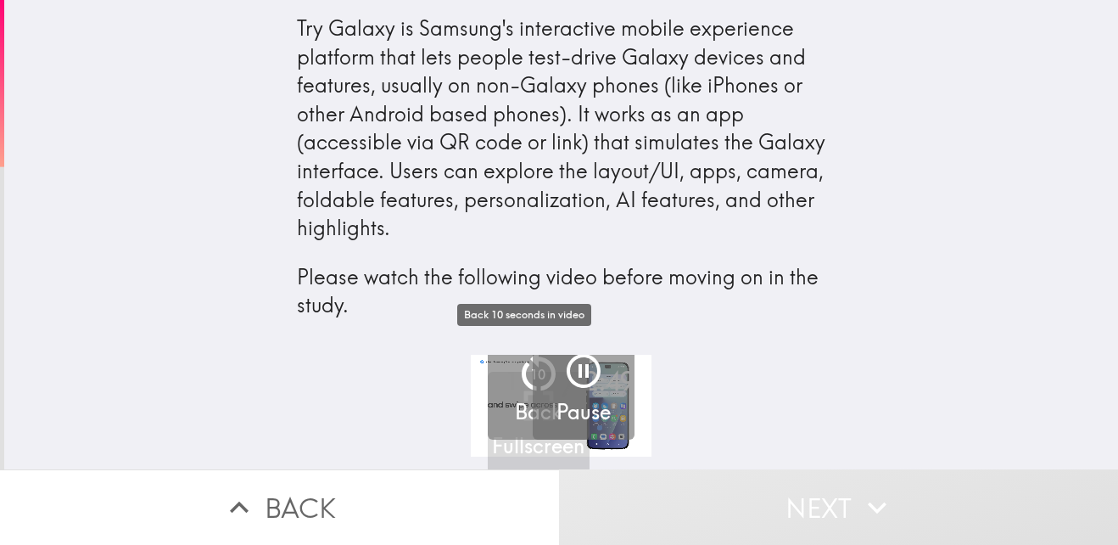
click at [515, 422] on h5 "Back" at bounding box center [538, 412] width 47 height 29
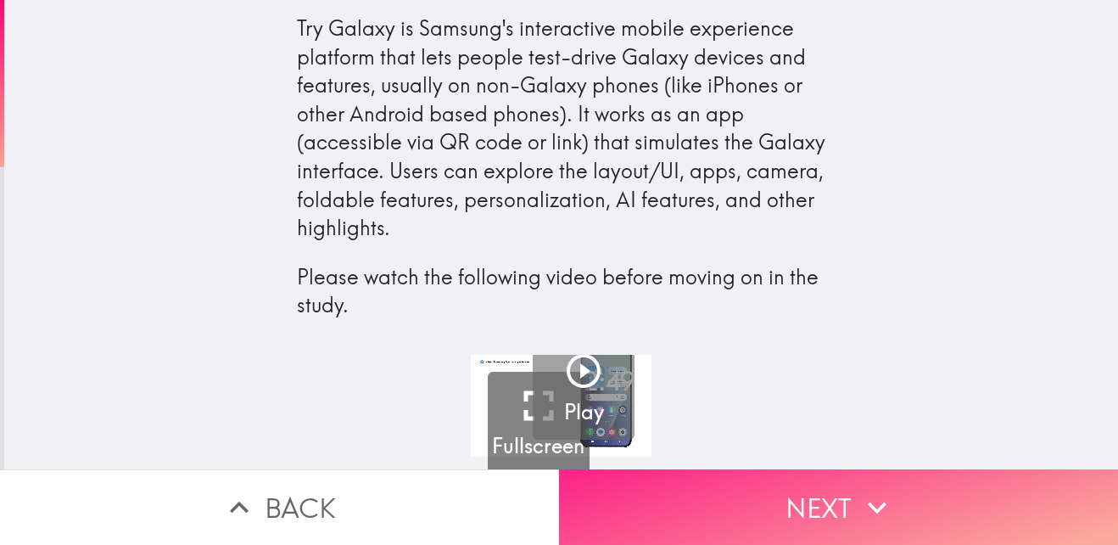
click at [789, 493] on button "Next" at bounding box center [838, 506] width 559 height 75
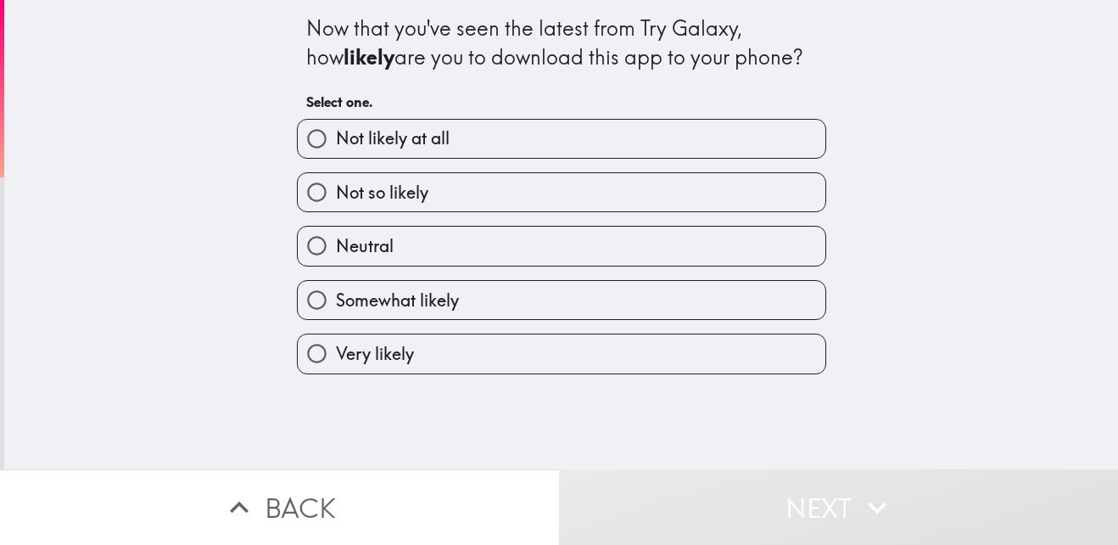
click at [495, 143] on label "Not likely at all" at bounding box center [562, 139] width 528 height 38
click at [336, 143] on input "Not likely at all" at bounding box center [317, 139] width 38 height 38
radio input "true"
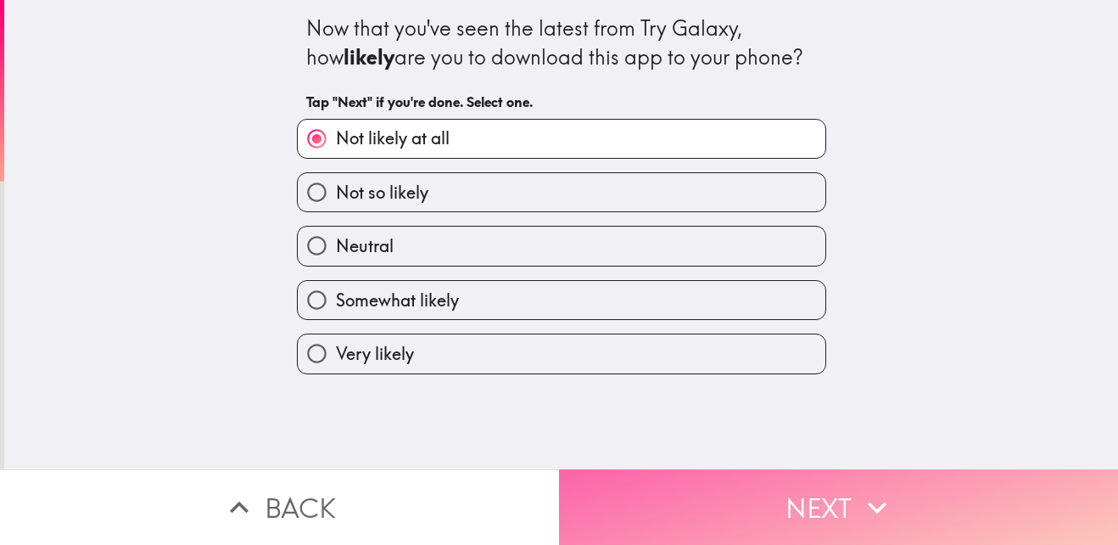
click at [736, 510] on button "Next" at bounding box center [838, 506] width 559 height 75
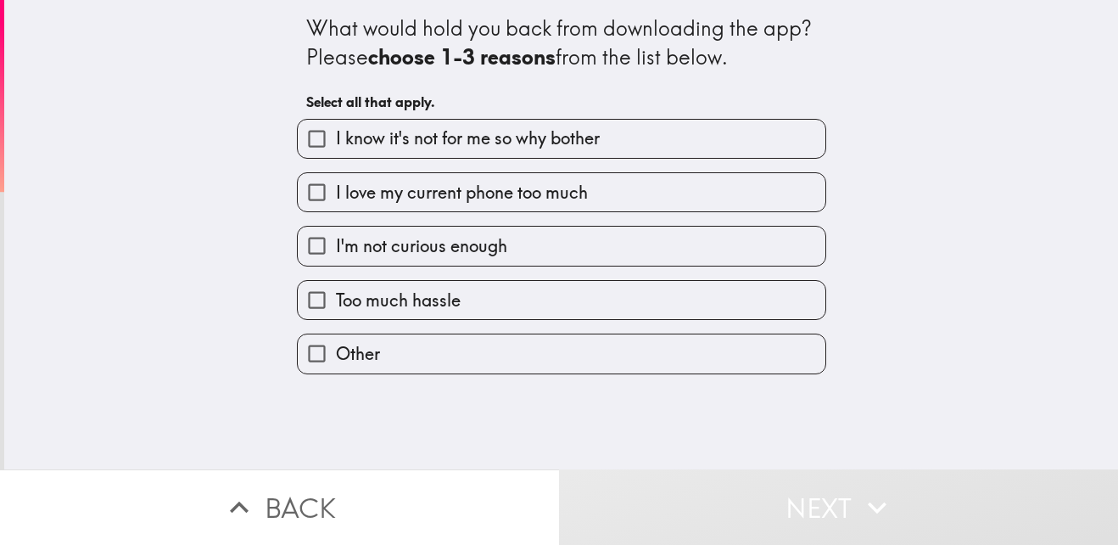
click at [472, 151] on label "I know it's not for me so why bother" at bounding box center [562, 139] width 528 height 38
click at [336, 151] on input "I know it's not for me so why bother" at bounding box center [317, 139] width 38 height 38
checkbox input "true"
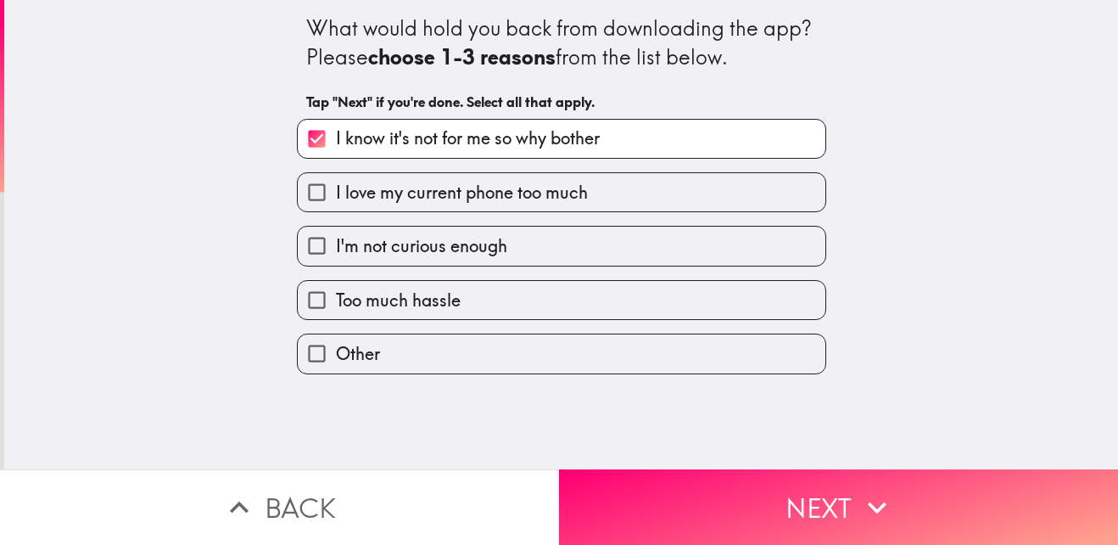
click at [489, 237] on span "I'm not curious enough" at bounding box center [421, 246] width 171 height 24
click at [336, 237] on input "I'm not curious enough" at bounding box center [317, 245] width 38 height 38
checkbox input "true"
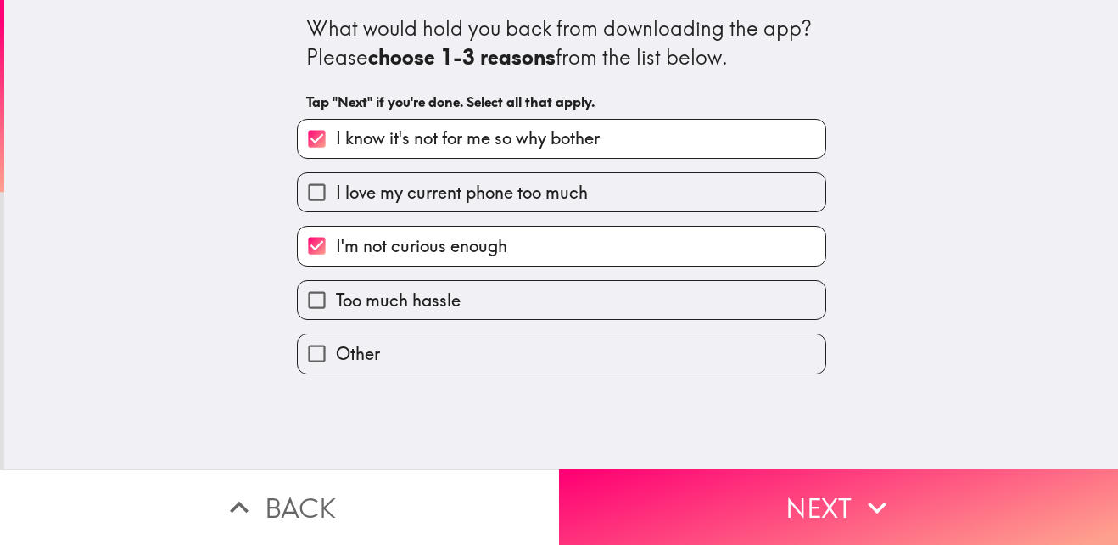
click at [457, 289] on label "Too much hassle" at bounding box center [562, 300] width 528 height 38
click at [336, 289] on input "Too much hassle" at bounding box center [317, 300] width 38 height 38
click at [457, 289] on label "Too much hassle" at bounding box center [562, 300] width 528 height 38
click at [336, 289] on input "Too much hassle" at bounding box center [317, 300] width 38 height 38
click at [442, 294] on span "Too much hassle" at bounding box center [398, 300] width 125 height 24
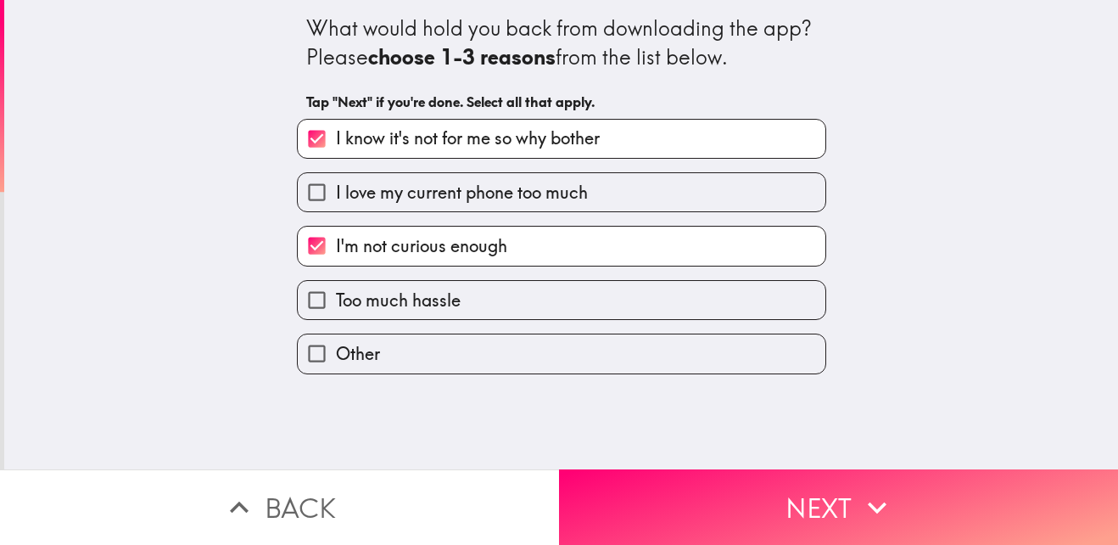
click at [336, 294] on input "Too much hassle" at bounding box center [317, 300] width 38 height 38
checkbox input "true"
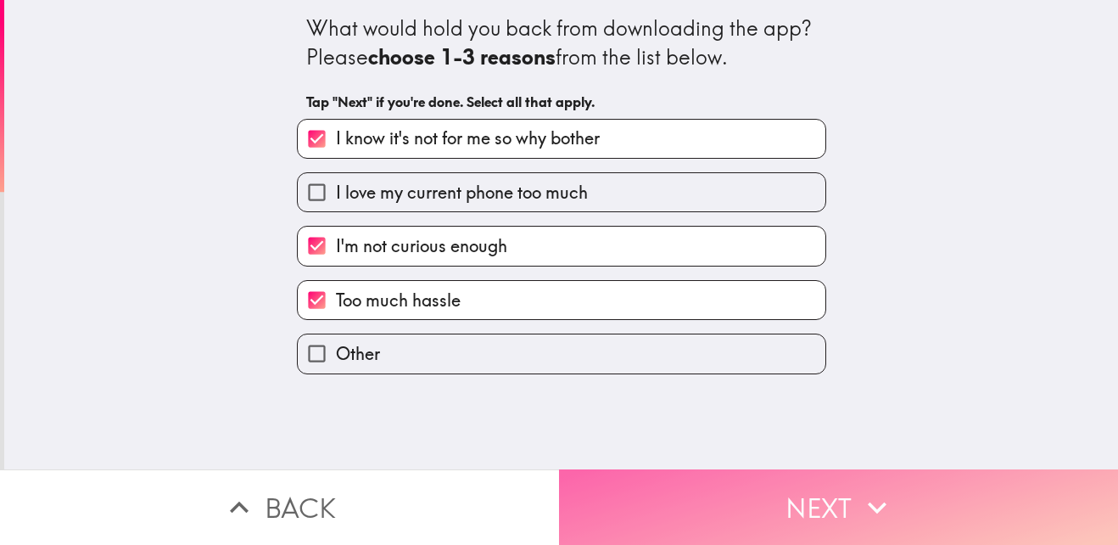
click at [650, 484] on button "Next" at bounding box center [838, 506] width 559 height 75
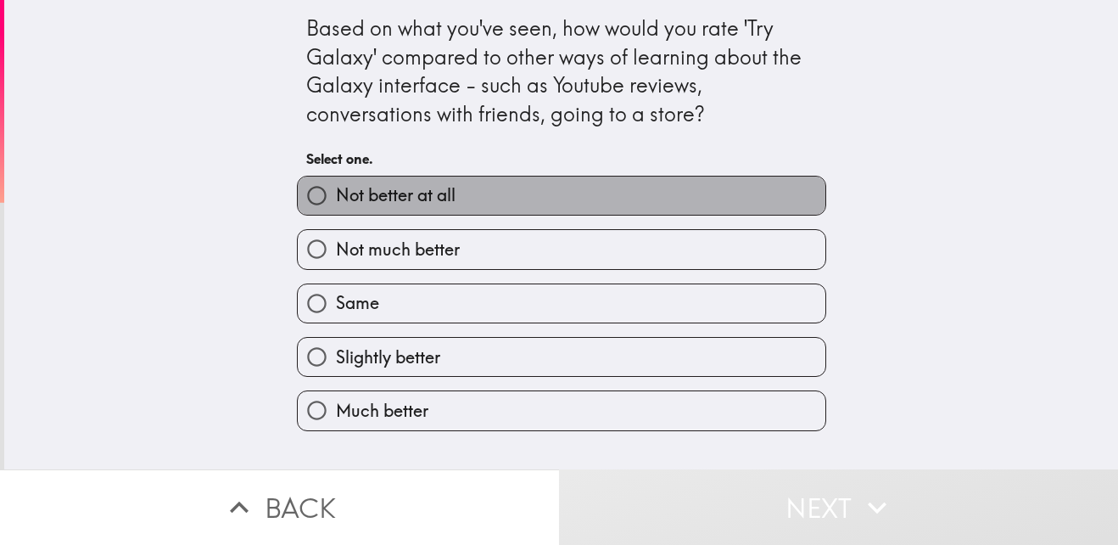
click at [469, 199] on label "Not better at all" at bounding box center [562, 195] width 528 height 38
click at [336, 199] on input "Not better at all" at bounding box center [317, 195] width 38 height 38
radio input "true"
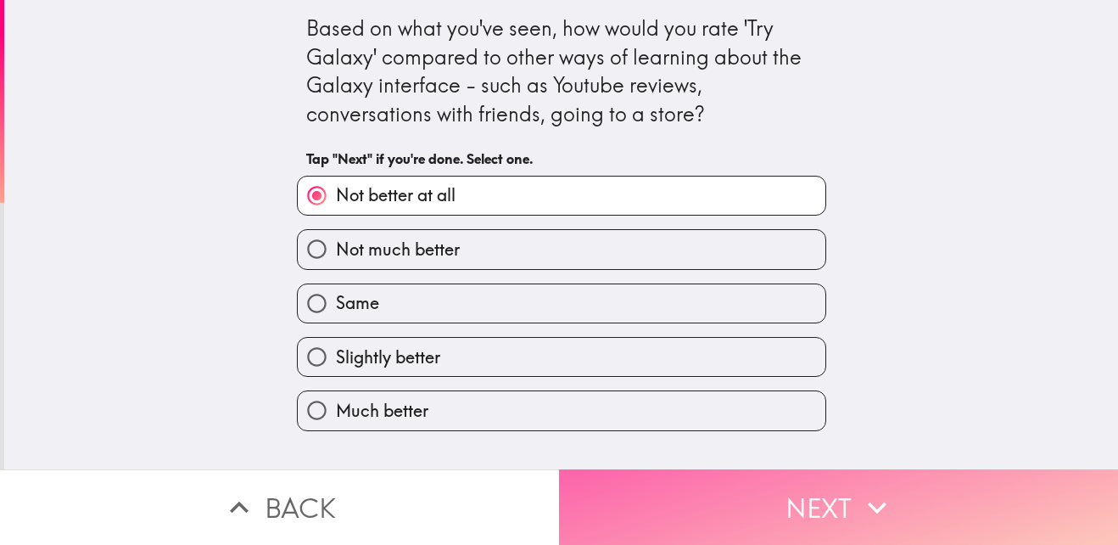
click at [651, 474] on button "Next" at bounding box center [838, 506] width 559 height 75
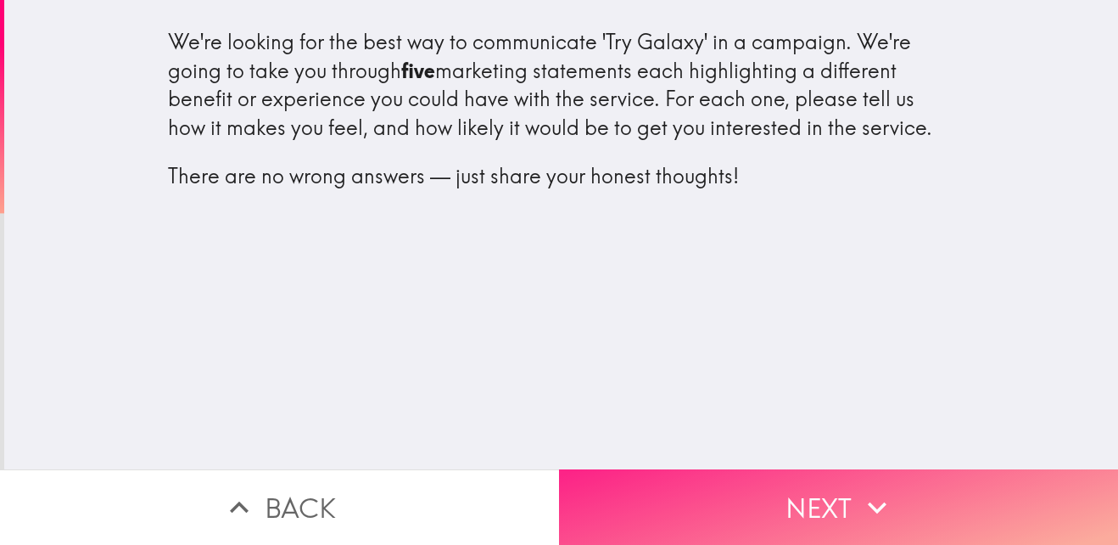
click at [685, 487] on button "Next" at bounding box center [838, 506] width 559 height 75
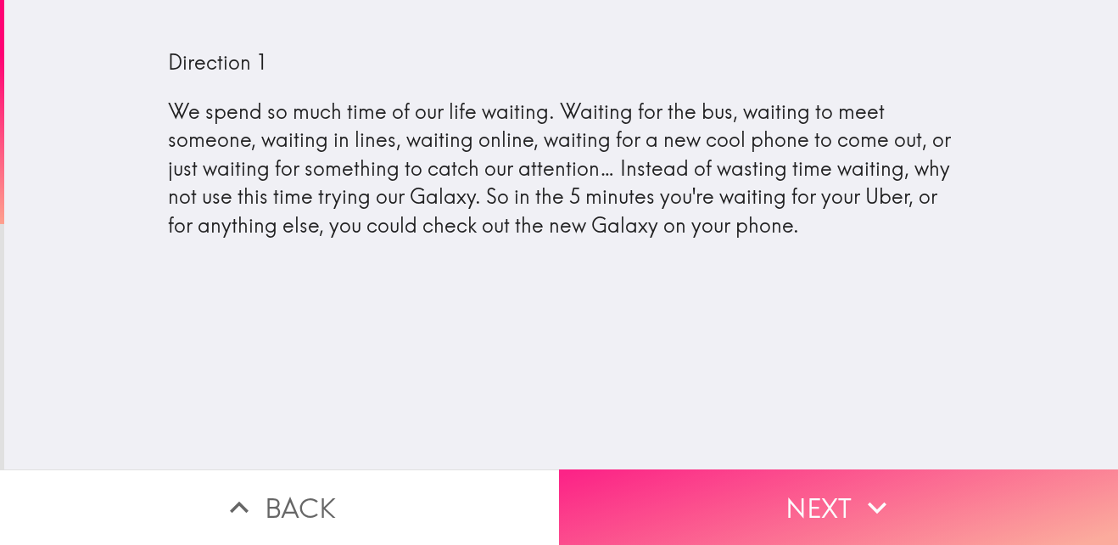
click at [707, 480] on button "Next" at bounding box center [838, 506] width 559 height 75
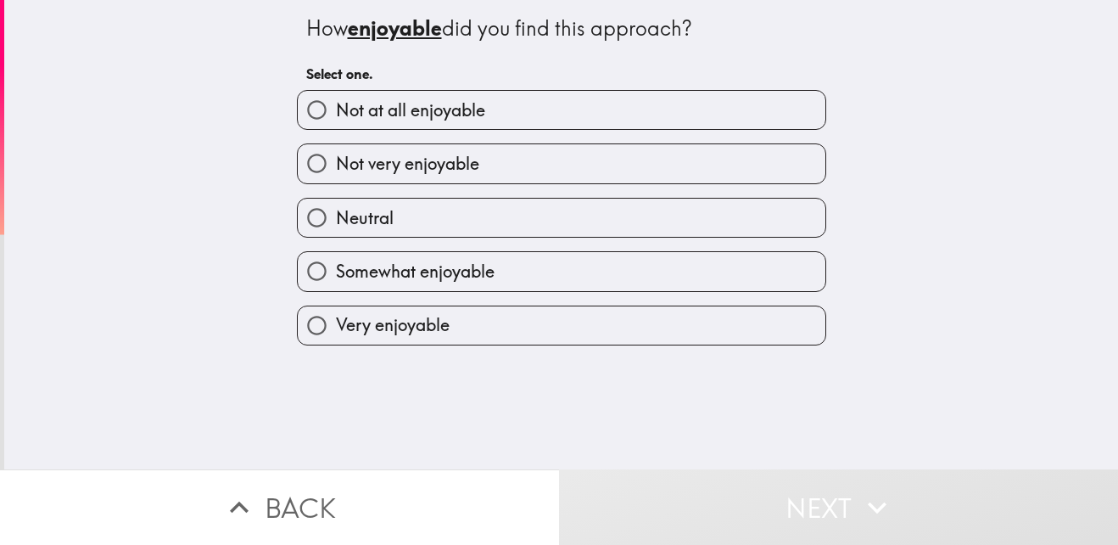
click at [450, 119] on span "Not at all enjoyable" at bounding box center [410, 110] width 149 height 24
click at [336, 119] on input "Not at all enjoyable" at bounding box center [317, 110] width 38 height 38
radio input "true"
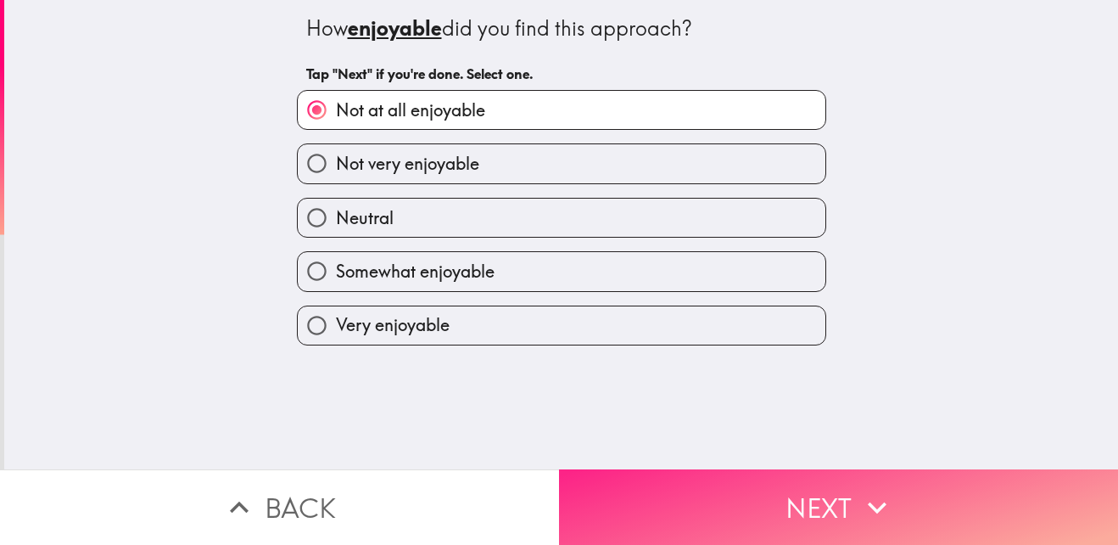
click at [670, 503] on button "Next" at bounding box center [838, 506] width 559 height 75
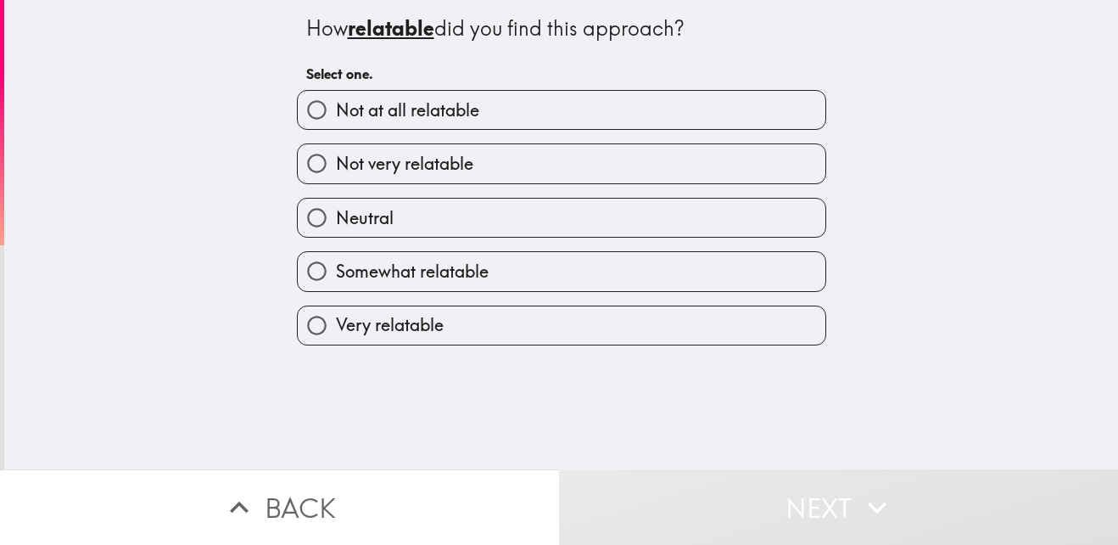
click at [428, 115] on span "Not at all relatable" at bounding box center [407, 110] width 143 height 24
click at [336, 115] on input "Not at all relatable" at bounding box center [317, 110] width 38 height 38
radio input "true"
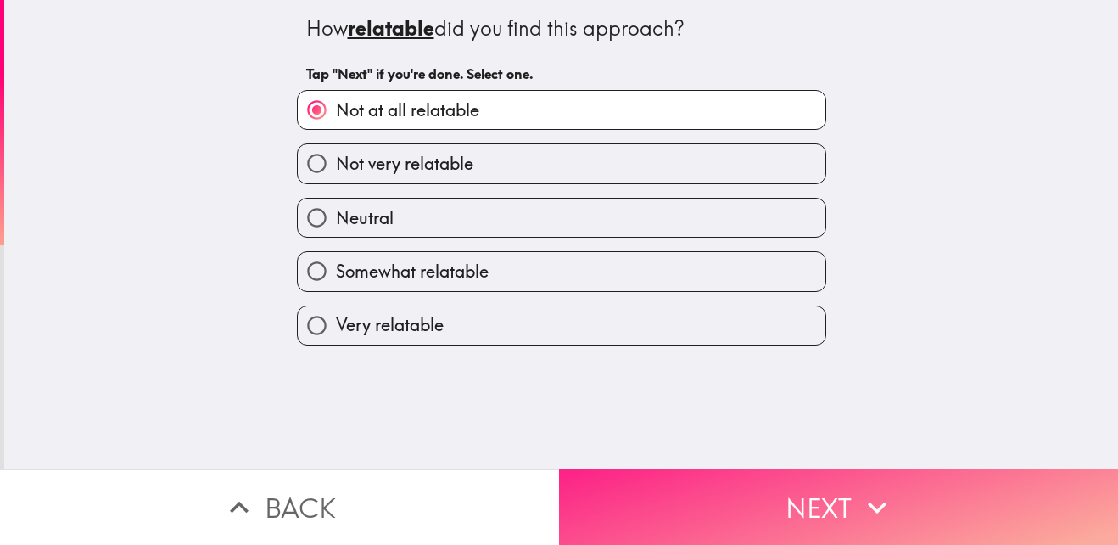
click at [713, 478] on button "Next" at bounding box center [838, 506] width 559 height 75
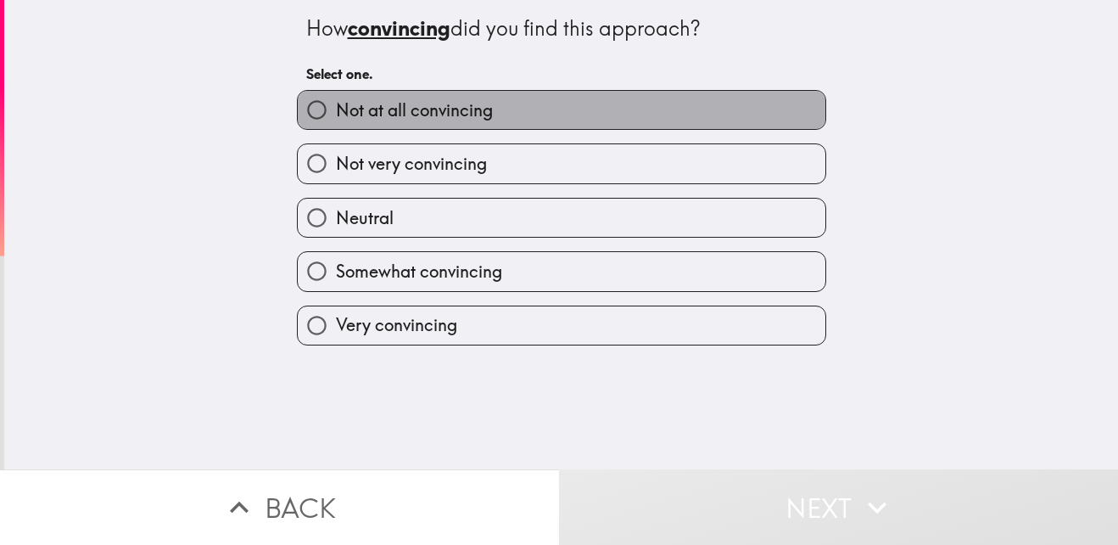
click at [478, 97] on label "Not at all convincing" at bounding box center [562, 110] width 528 height 38
click at [336, 97] on input "Not at all convincing" at bounding box center [317, 110] width 38 height 38
radio input "true"
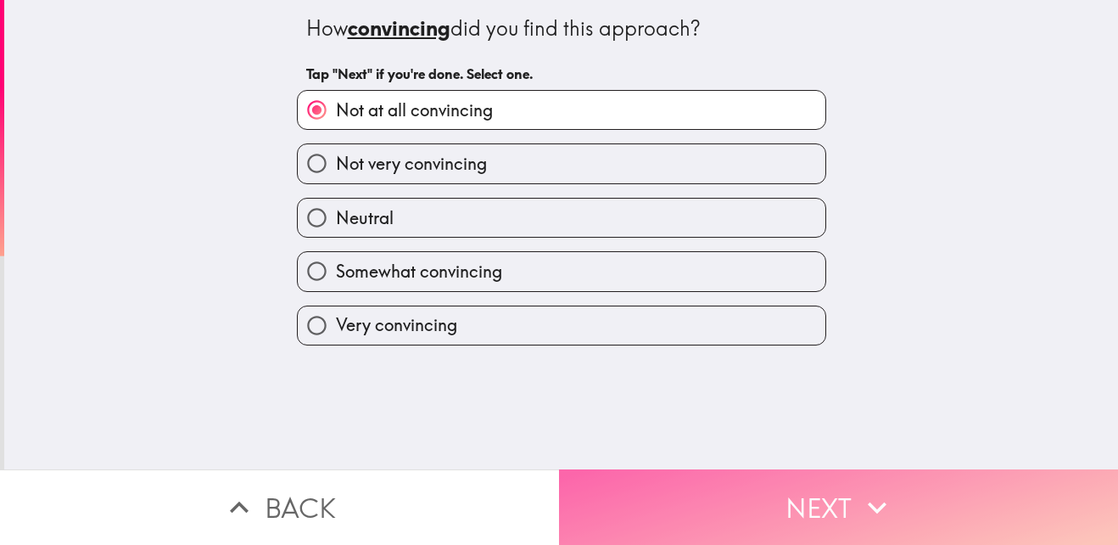
click at [646, 476] on button "Next" at bounding box center [838, 506] width 559 height 75
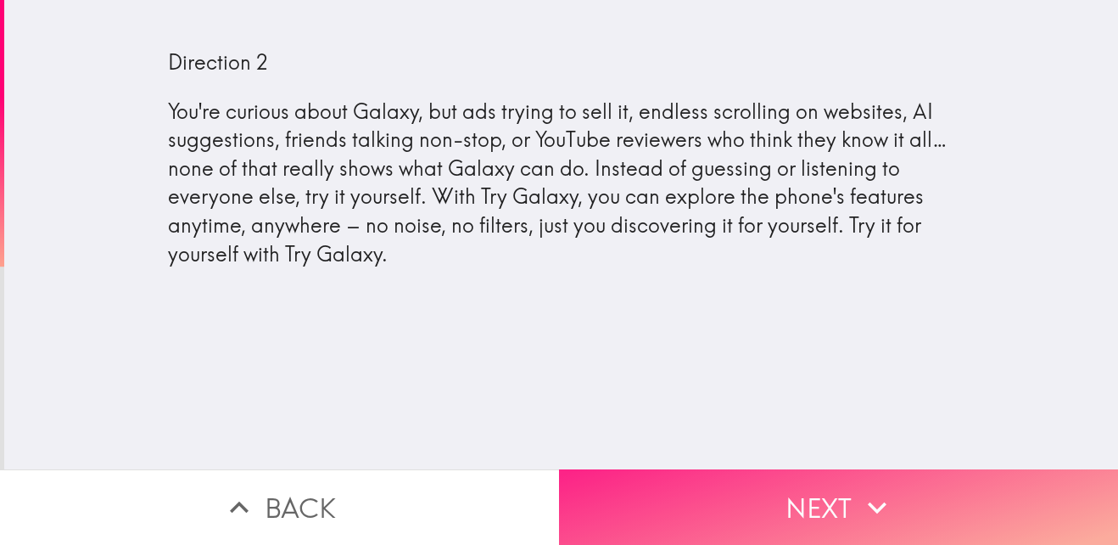
drag, startPoint x: 788, startPoint y: 513, endPoint x: 765, endPoint y: 496, distance: 28.5
click at [785, 512] on button "Next" at bounding box center [838, 506] width 559 height 75
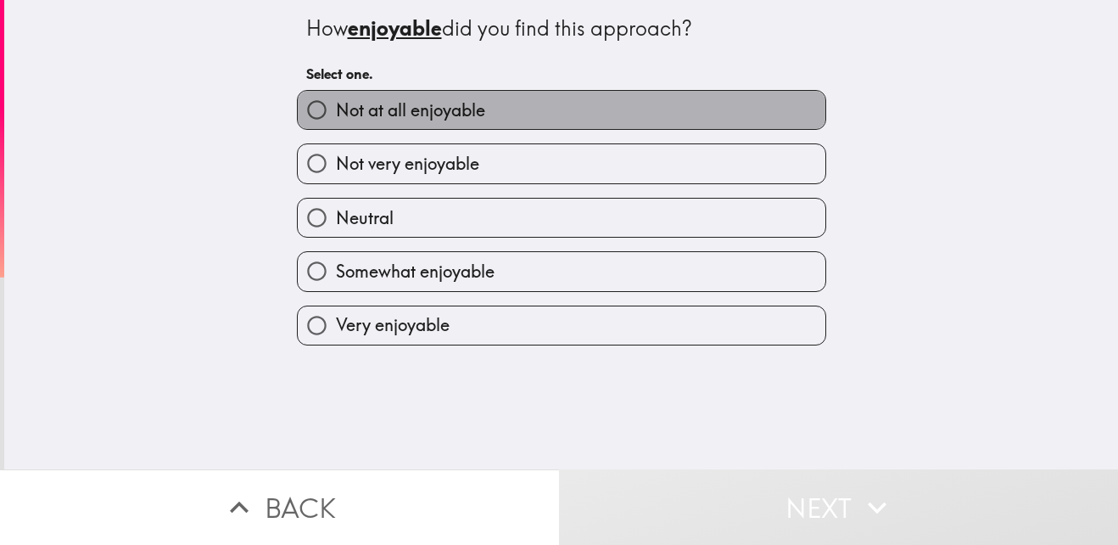
drag, startPoint x: 409, startPoint y: 99, endPoint x: 489, endPoint y: 198, distance: 127.2
click at [410, 99] on span "Not at all enjoyable" at bounding box center [410, 110] width 149 height 24
click at [336, 99] on input "Not at all enjoyable" at bounding box center [317, 110] width 38 height 38
radio input "true"
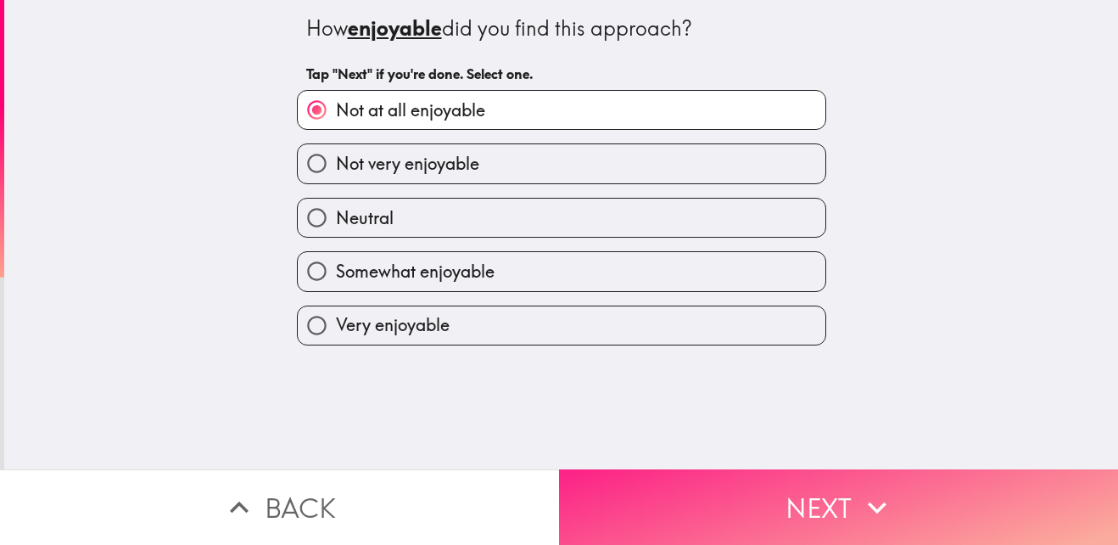
click at [651, 486] on button "Next" at bounding box center [838, 506] width 559 height 75
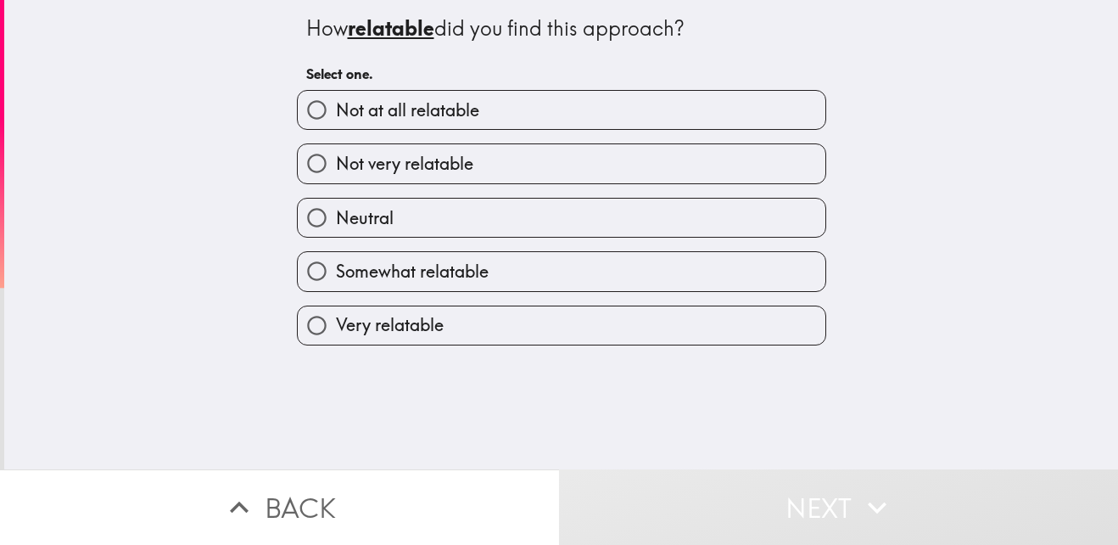
click at [459, 115] on span "Not at all relatable" at bounding box center [407, 110] width 143 height 24
click at [336, 115] on input "Not at all relatable" at bounding box center [317, 110] width 38 height 38
radio input "true"
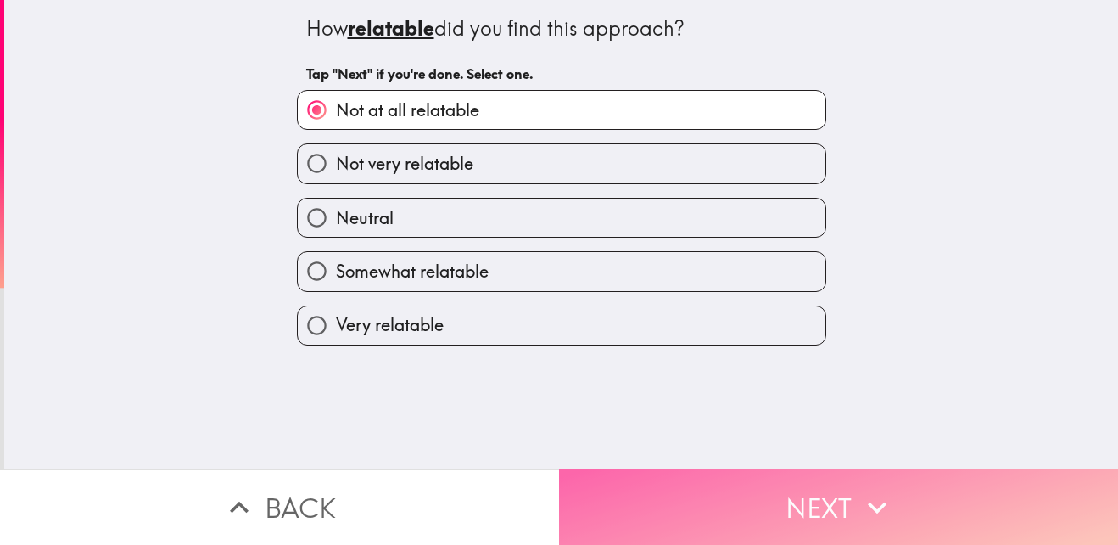
click at [680, 485] on button "Next" at bounding box center [838, 506] width 559 height 75
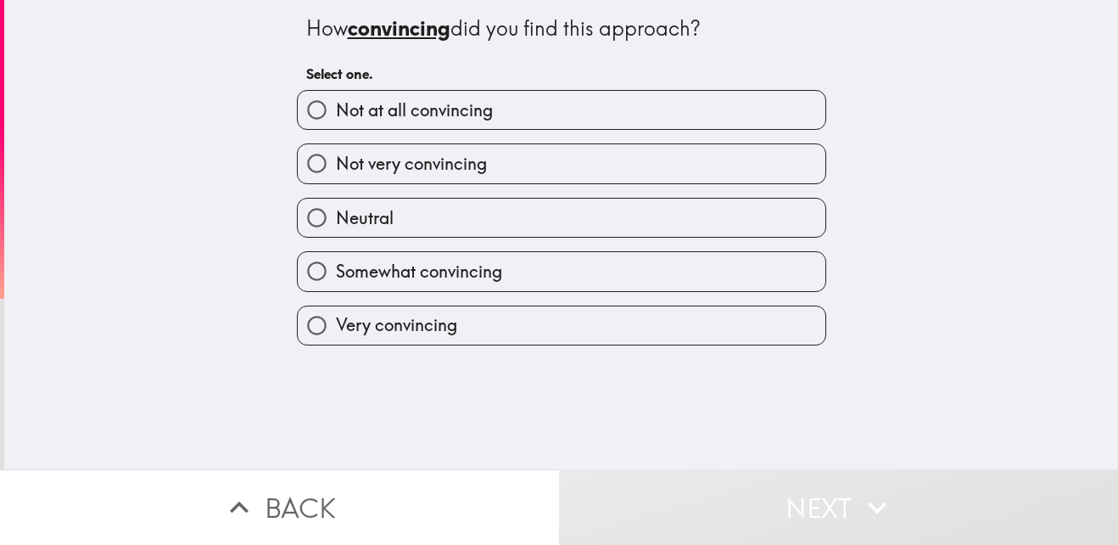
click at [500, 114] on label "Not at all convincing" at bounding box center [562, 110] width 528 height 38
click at [336, 114] on input "Not at all convincing" at bounding box center [317, 110] width 38 height 38
radio input "true"
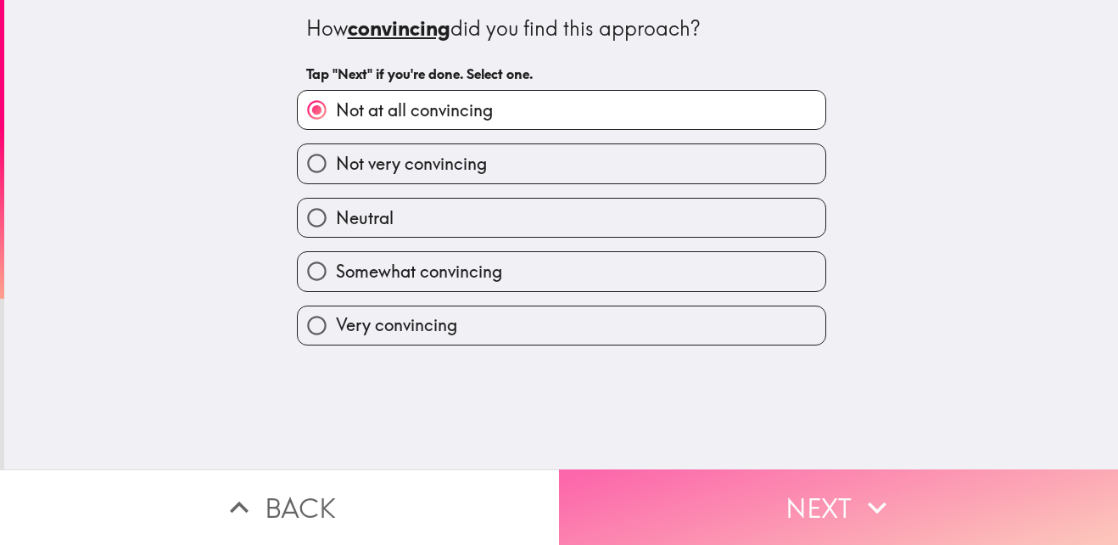
click at [744, 484] on button "Next" at bounding box center [838, 506] width 559 height 75
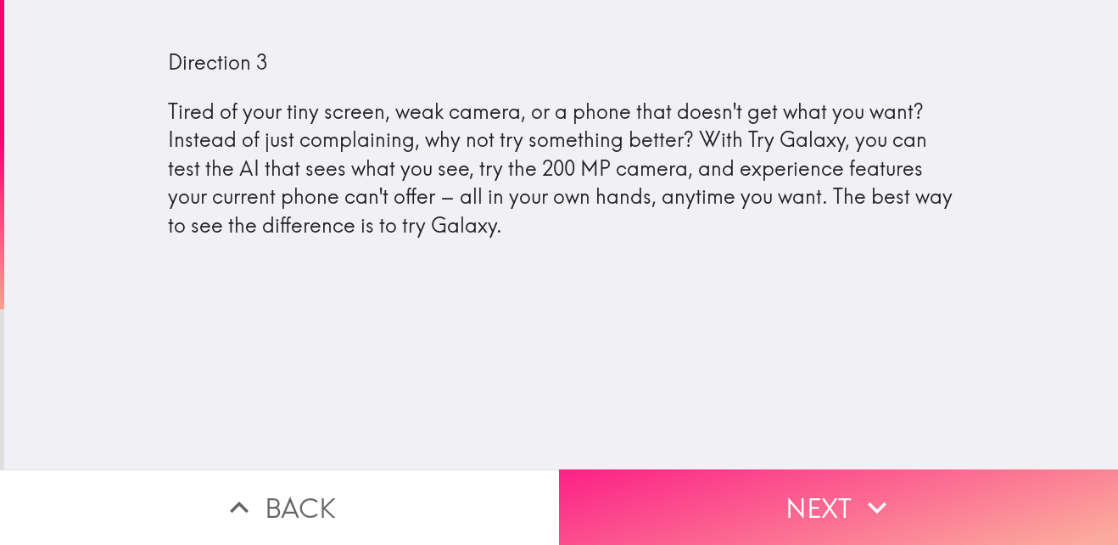
drag, startPoint x: 685, startPoint y: 491, endPoint x: 677, endPoint y: 490, distance: 8.5
click at [685, 490] on button "Next" at bounding box center [838, 506] width 559 height 75
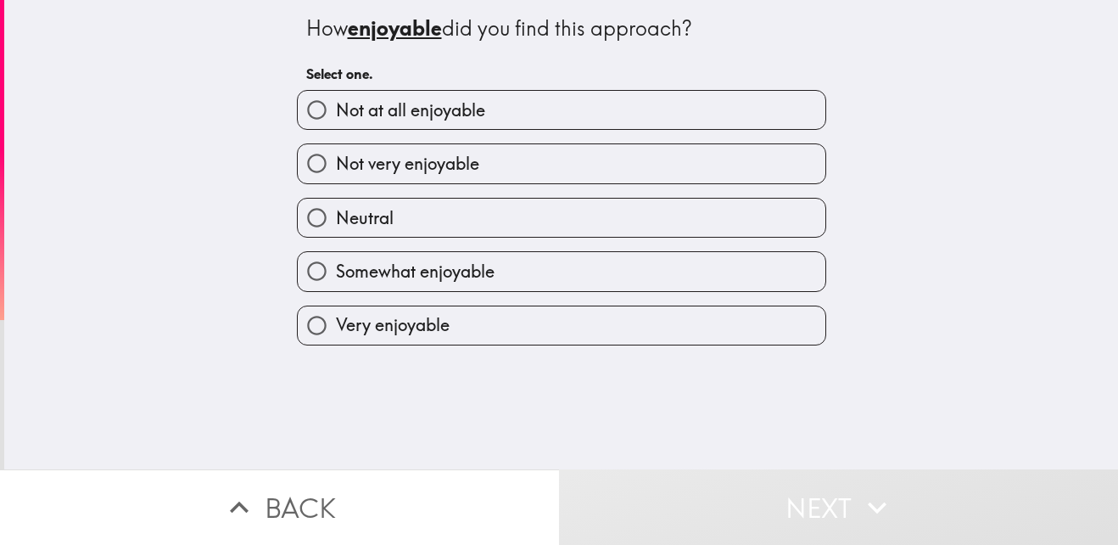
click at [409, 103] on span "Not at all enjoyable" at bounding box center [410, 110] width 149 height 24
click at [336, 103] on input "Not at all enjoyable" at bounding box center [317, 110] width 38 height 38
radio input "true"
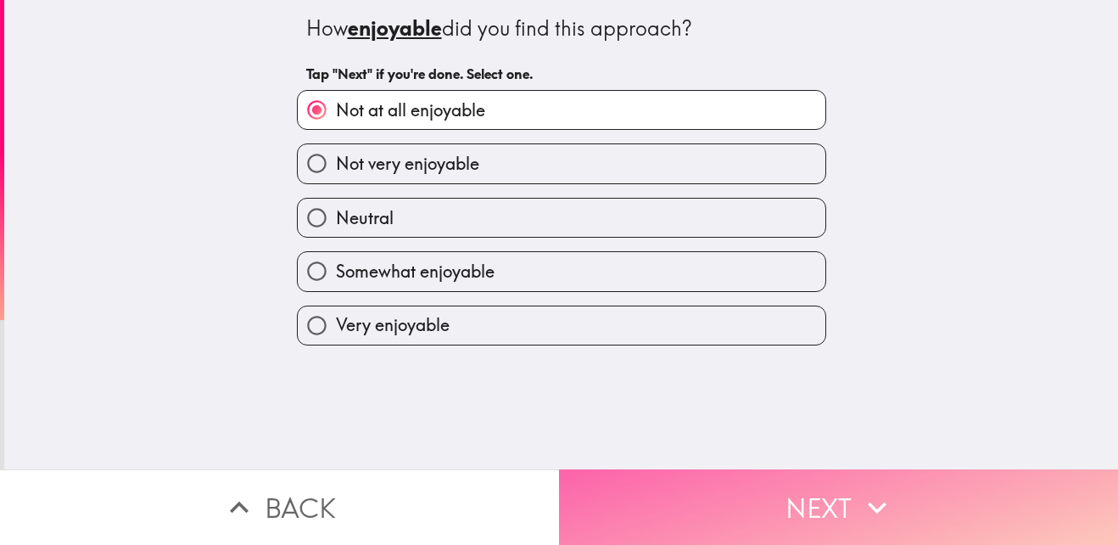
click at [659, 482] on button "Next" at bounding box center [838, 506] width 559 height 75
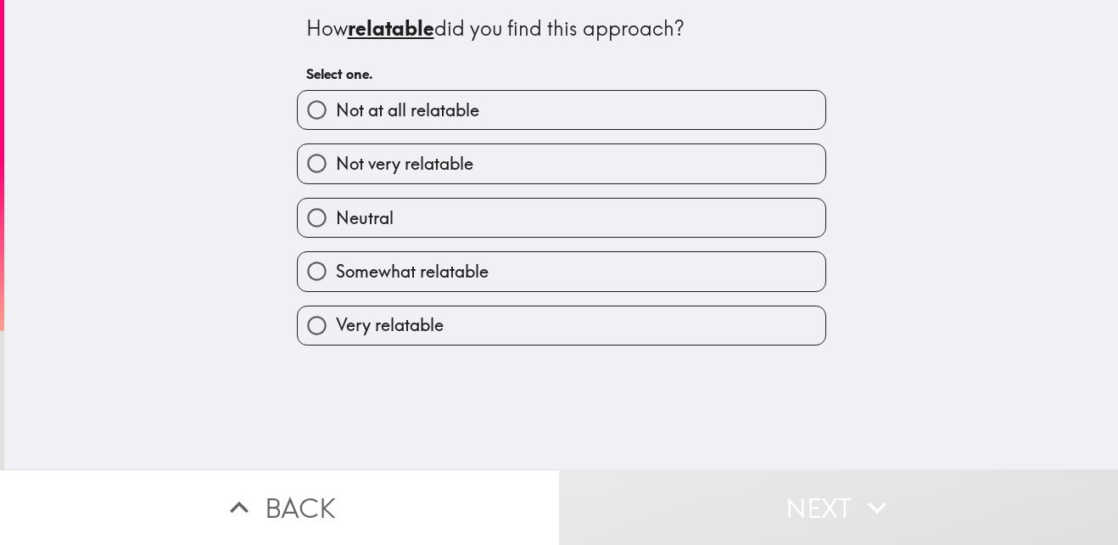
click at [471, 125] on label "Not at all relatable" at bounding box center [562, 110] width 528 height 38
click at [336, 125] on input "Not at all relatable" at bounding box center [317, 110] width 38 height 38
radio input "true"
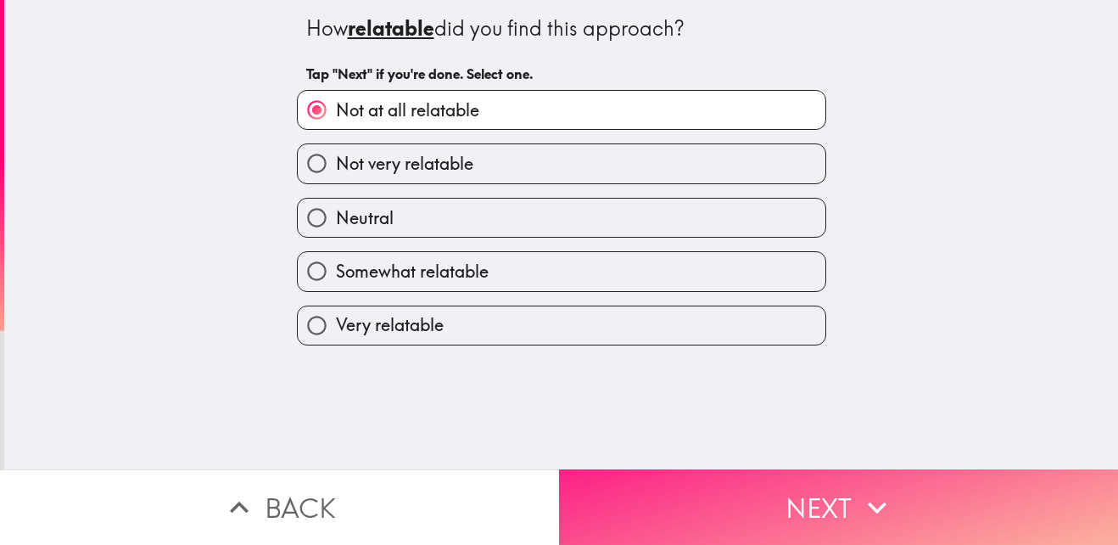
click at [681, 492] on button "Next" at bounding box center [838, 506] width 559 height 75
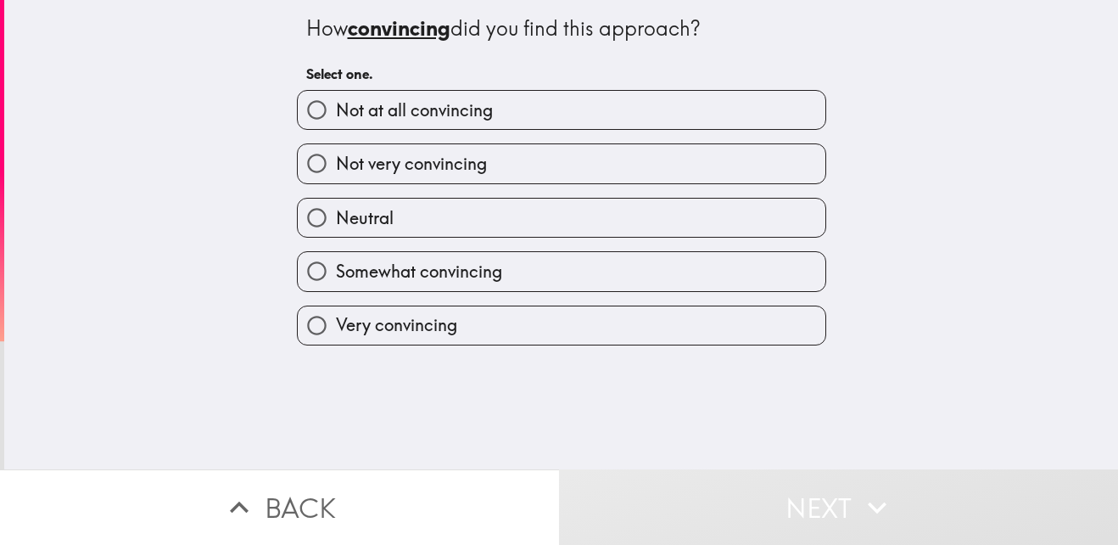
click at [487, 120] on label "Not at all convincing" at bounding box center [562, 110] width 528 height 38
click at [336, 120] on input "Not at all convincing" at bounding box center [317, 110] width 38 height 38
radio input "true"
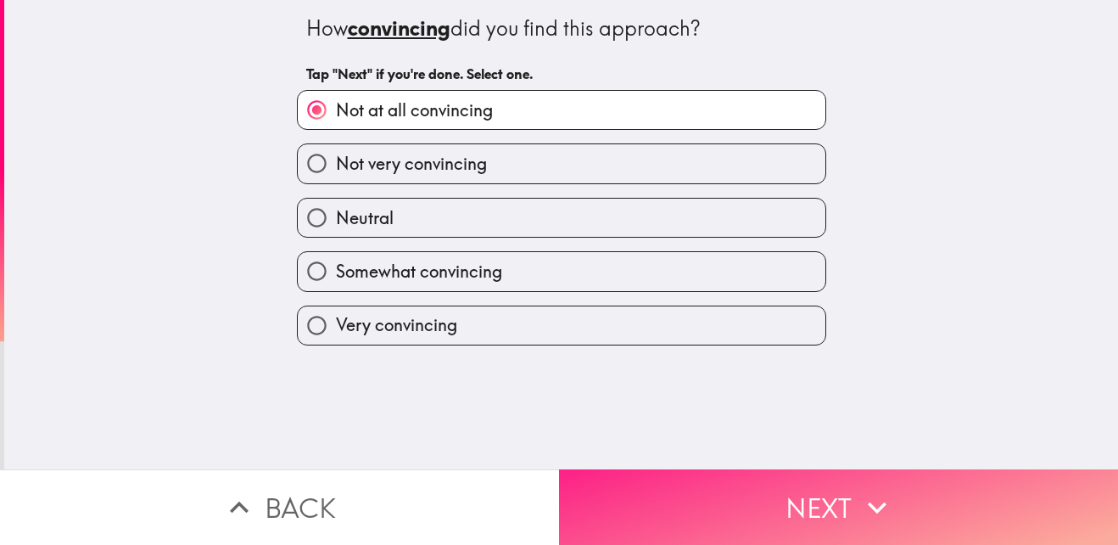
click at [690, 495] on button "Next" at bounding box center [838, 506] width 559 height 75
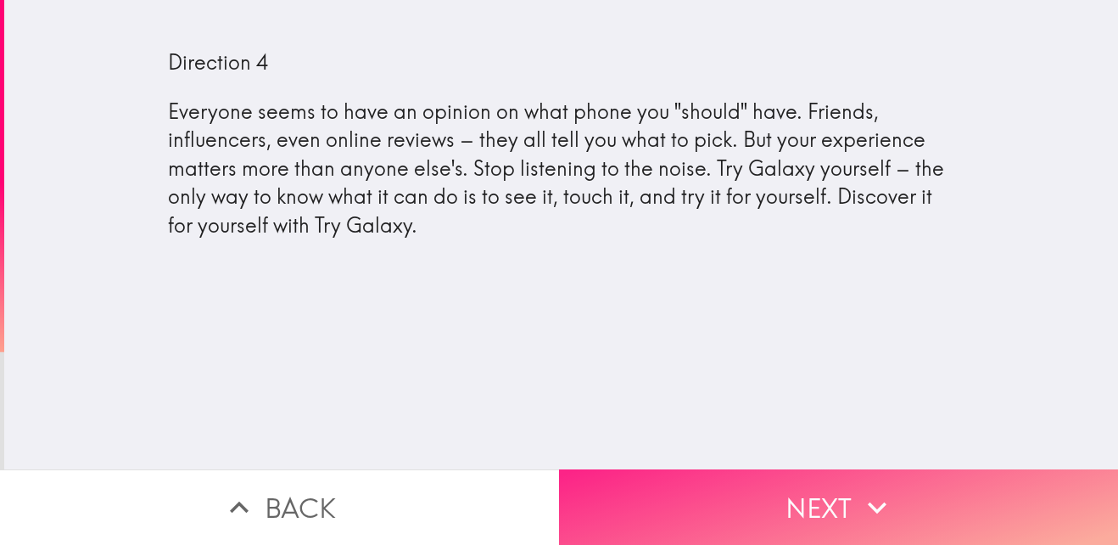
drag, startPoint x: 668, startPoint y: 500, endPoint x: 640, endPoint y: 486, distance: 31.1
click at [663, 498] on button "Next" at bounding box center [838, 506] width 559 height 75
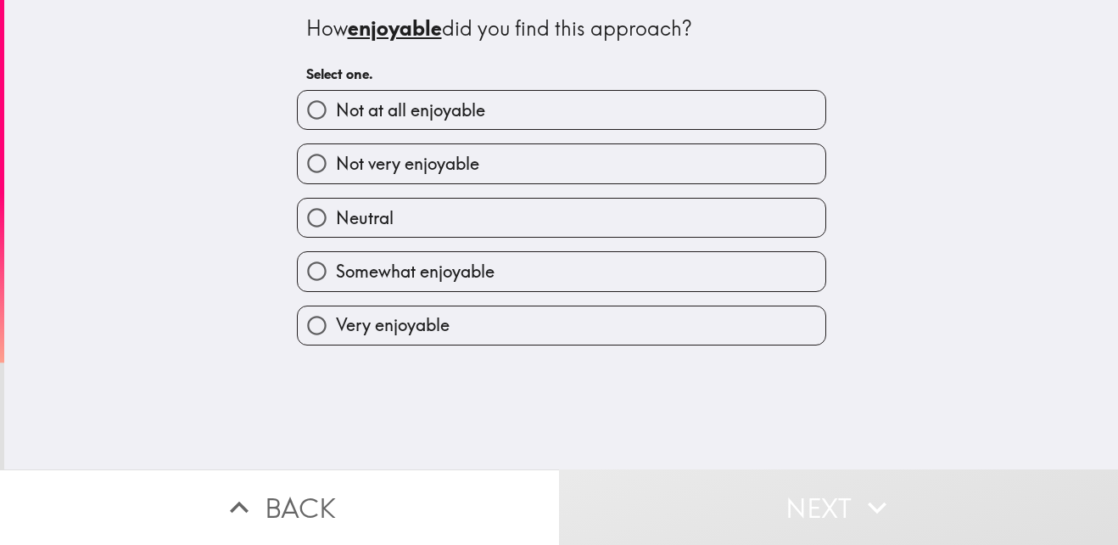
click at [455, 107] on span "Not at all enjoyable" at bounding box center [410, 110] width 149 height 24
click at [336, 107] on input "Not at all enjoyable" at bounding box center [317, 110] width 38 height 38
radio input "true"
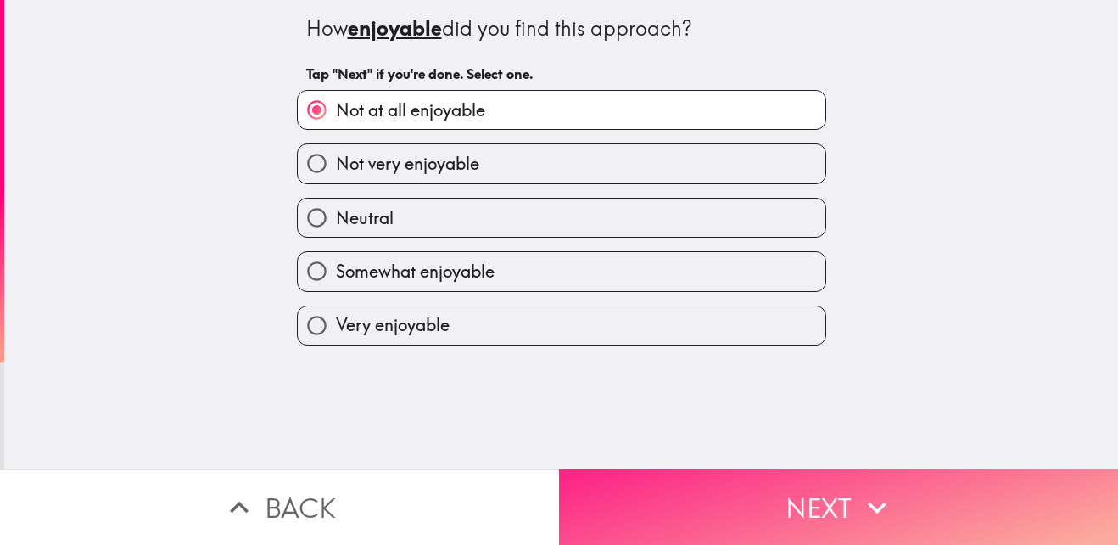
click at [607, 495] on button "Next" at bounding box center [838, 506] width 559 height 75
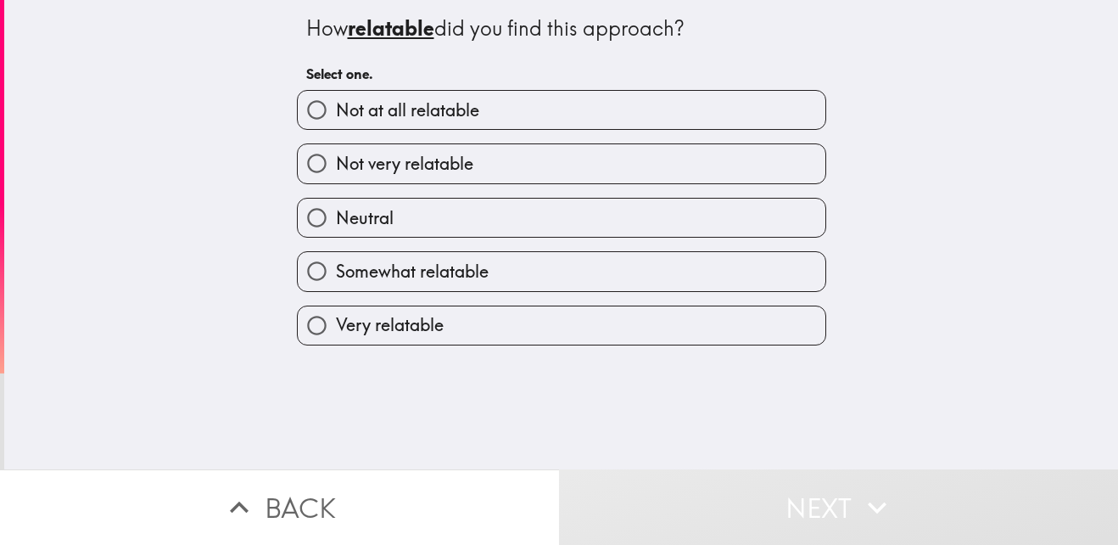
drag, startPoint x: 375, startPoint y: 115, endPoint x: 394, endPoint y: 138, distance: 30.1
click at [375, 115] on span "Not at all relatable" at bounding box center [407, 110] width 143 height 24
click at [336, 115] on input "Not at all relatable" at bounding box center [317, 110] width 38 height 38
radio input "true"
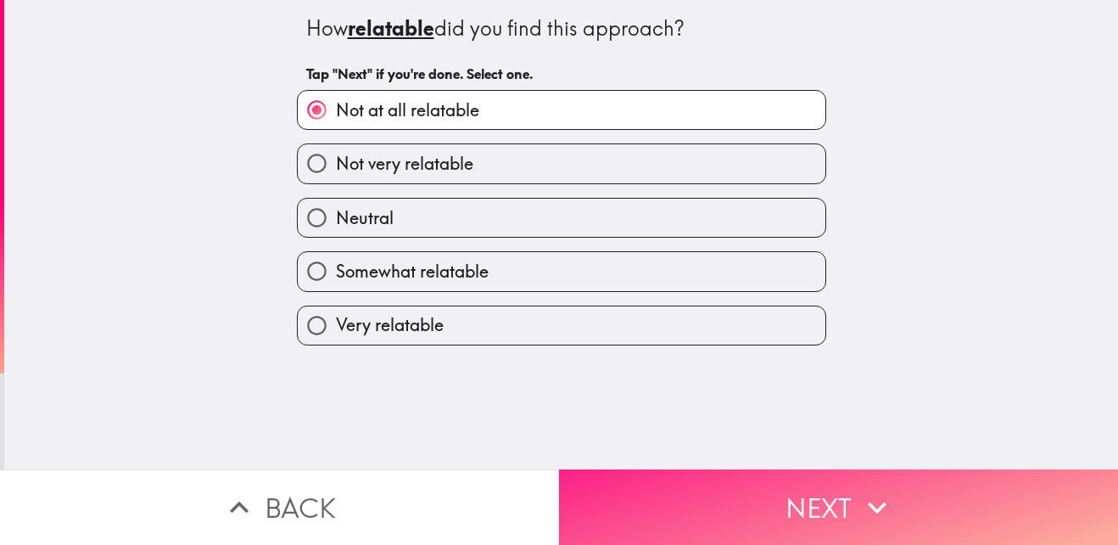
click at [601, 488] on button "Next" at bounding box center [838, 506] width 559 height 75
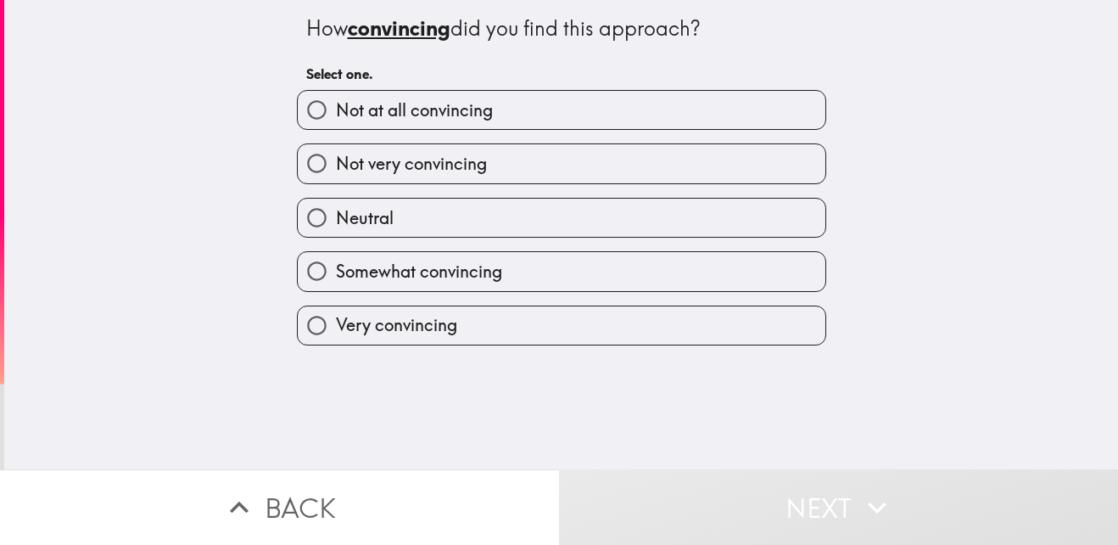
click at [502, 118] on label "Not at all convincing" at bounding box center [562, 110] width 528 height 38
click at [336, 118] on input "Not at all convincing" at bounding box center [317, 110] width 38 height 38
radio input "true"
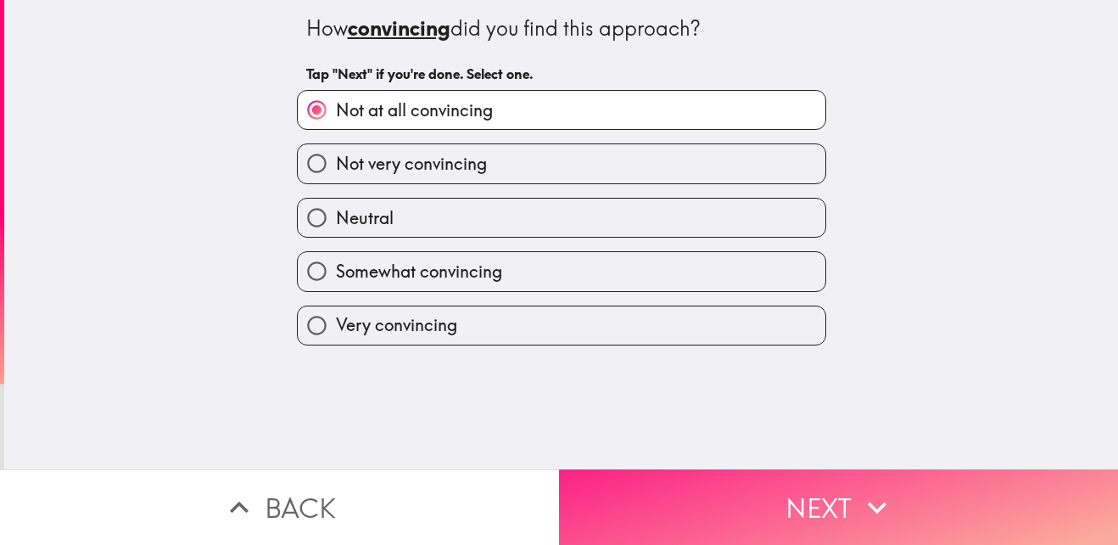
click at [710, 499] on button "Next" at bounding box center [838, 506] width 559 height 75
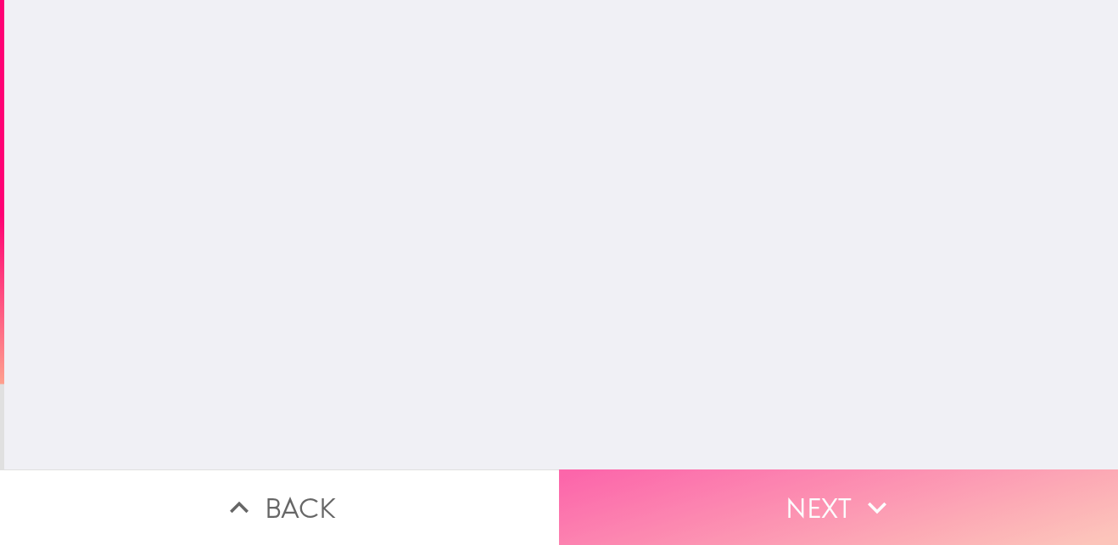
click at [710, 499] on button "Next" at bounding box center [838, 506] width 559 height 75
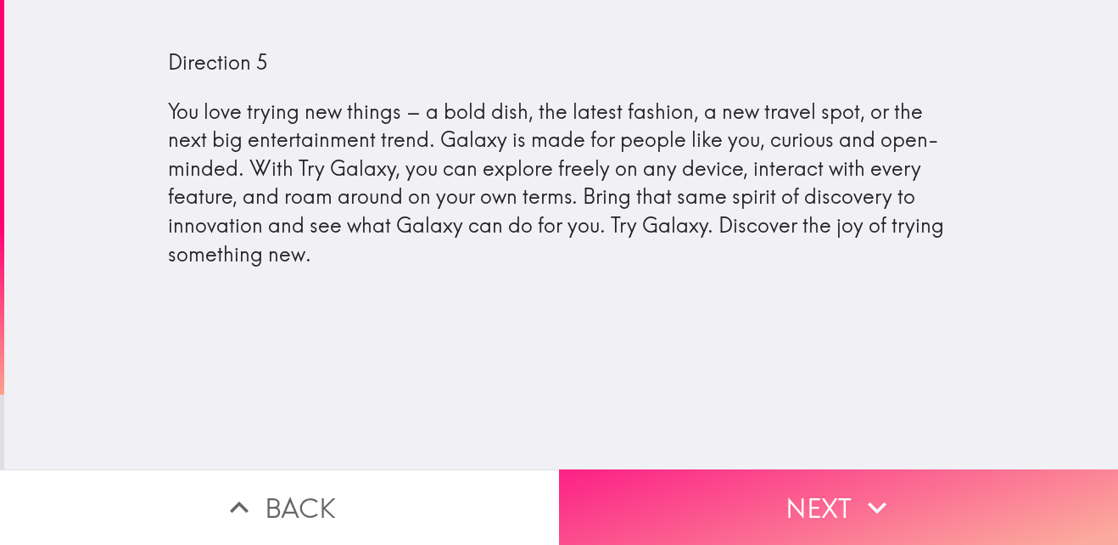
click at [733, 492] on button "Next" at bounding box center [838, 506] width 559 height 75
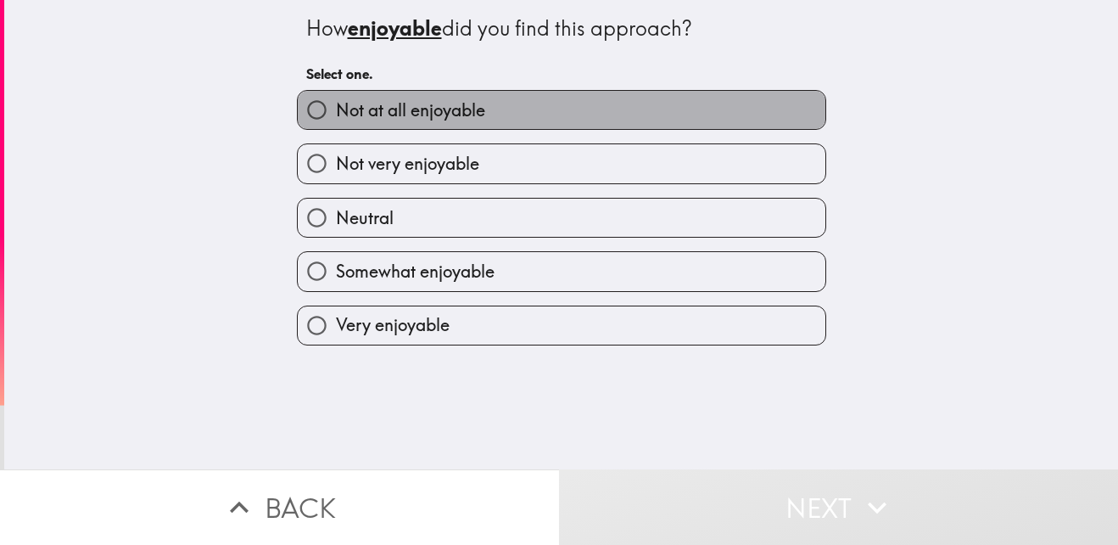
click at [429, 106] on span "Not at all enjoyable" at bounding box center [410, 110] width 149 height 24
click at [336, 106] on input "Not at all enjoyable" at bounding box center [317, 110] width 38 height 38
radio input "true"
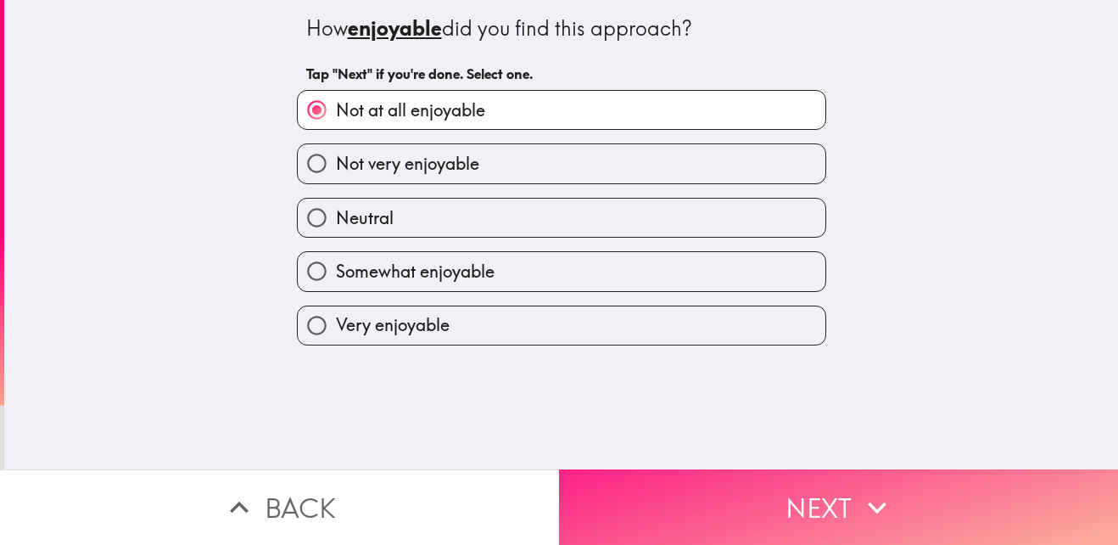
click at [732, 505] on button "Next" at bounding box center [838, 506] width 559 height 75
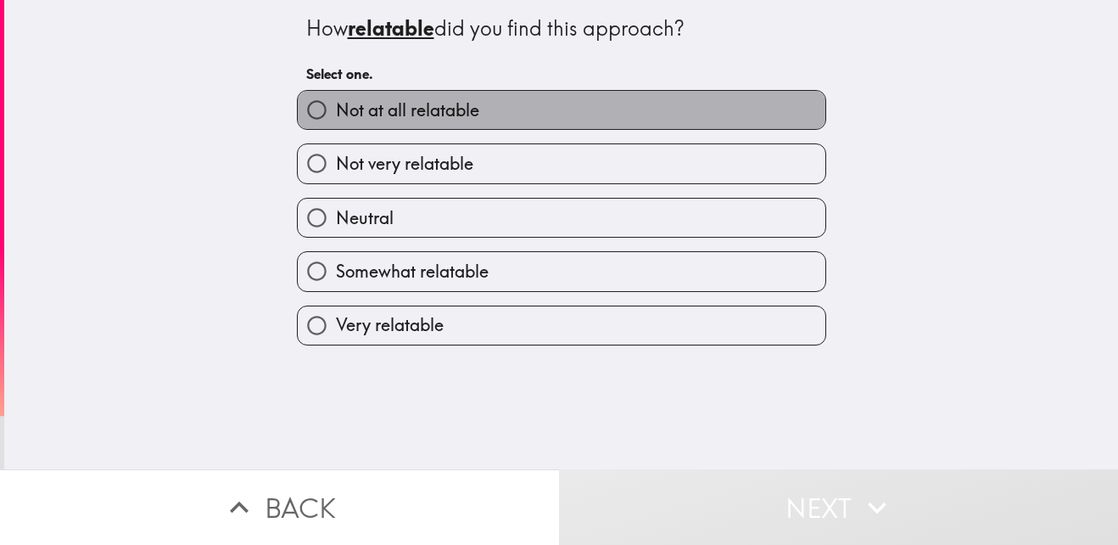
click at [477, 105] on label "Not at all relatable" at bounding box center [562, 110] width 528 height 38
click at [336, 105] on input "Not at all relatable" at bounding box center [317, 110] width 38 height 38
radio input "true"
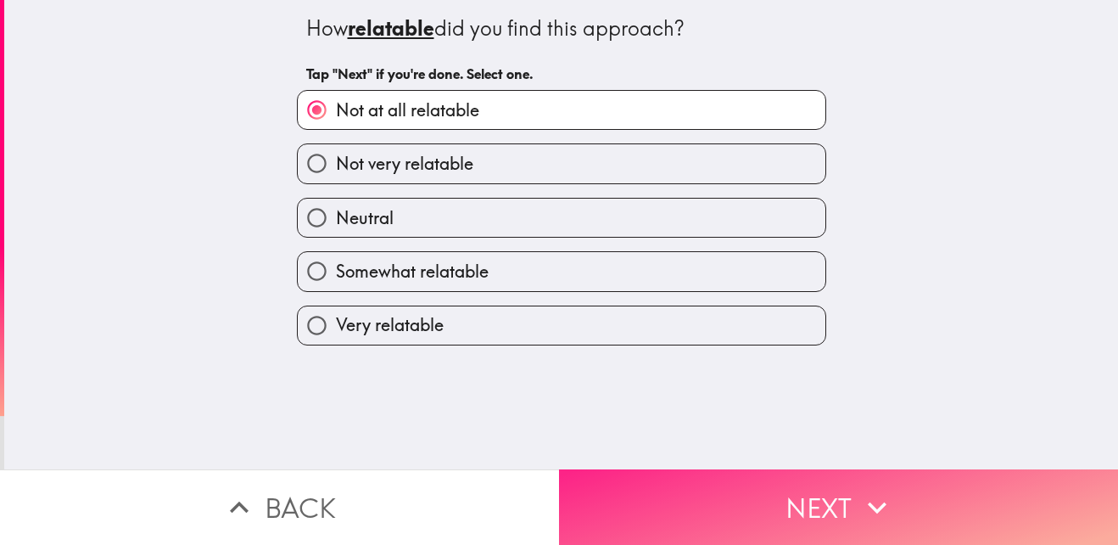
click at [676, 477] on button "Next" at bounding box center [838, 506] width 559 height 75
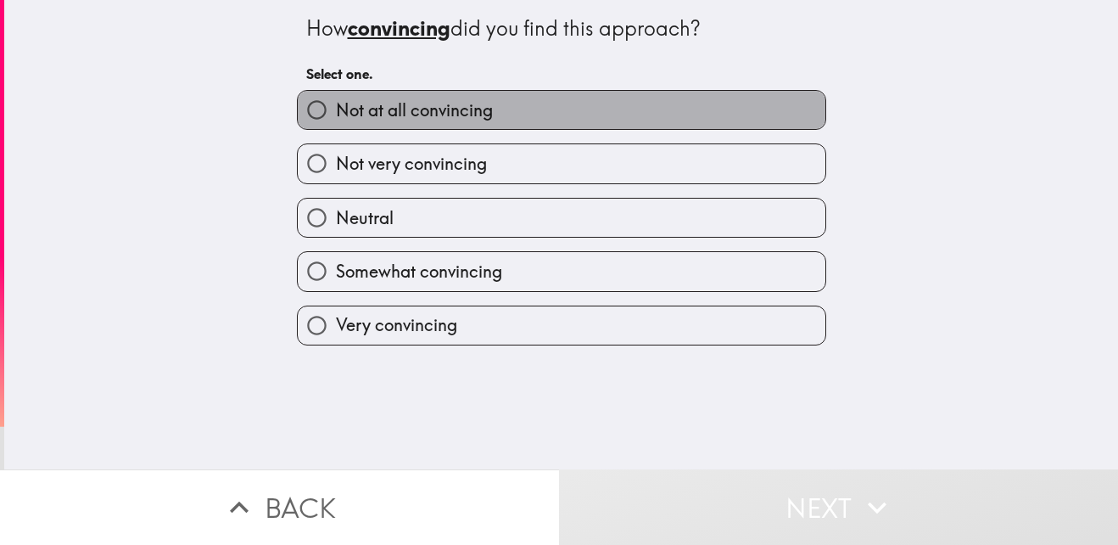
click at [518, 126] on label "Not at all convincing" at bounding box center [562, 110] width 528 height 38
click at [336, 126] on input "Not at all convincing" at bounding box center [317, 110] width 38 height 38
radio input "true"
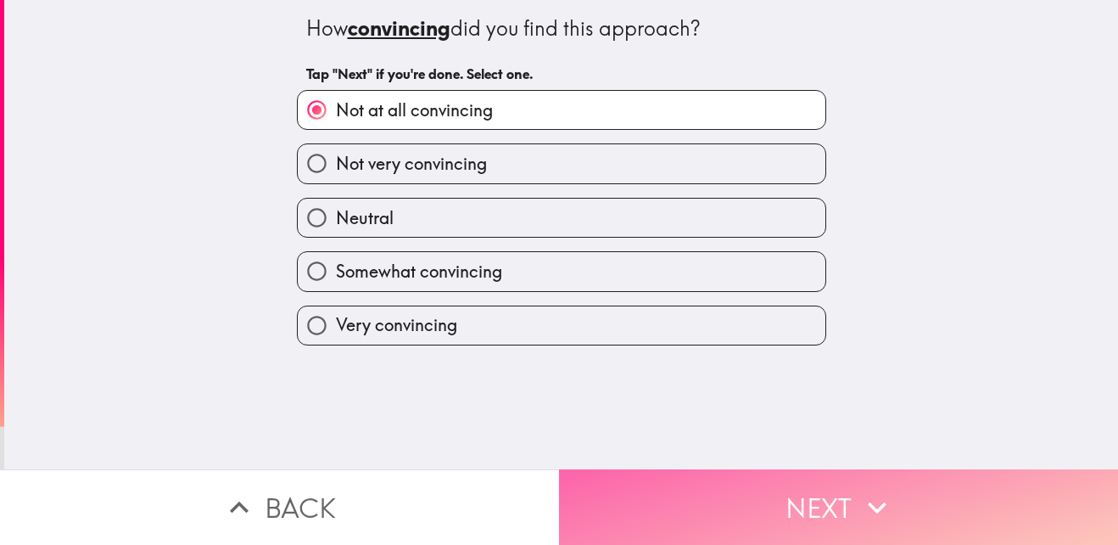
click at [750, 489] on button "Next" at bounding box center [838, 506] width 559 height 75
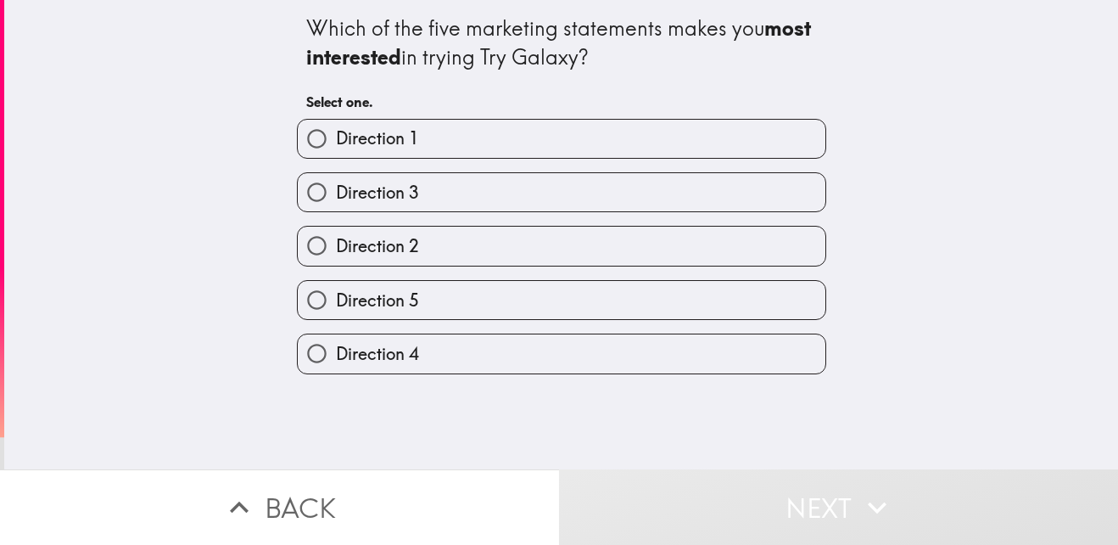
click at [368, 154] on label "Direction 1" at bounding box center [562, 139] width 528 height 38
click at [336, 154] on input "Direction 1" at bounding box center [317, 139] width 38 height 38
radio input "true"
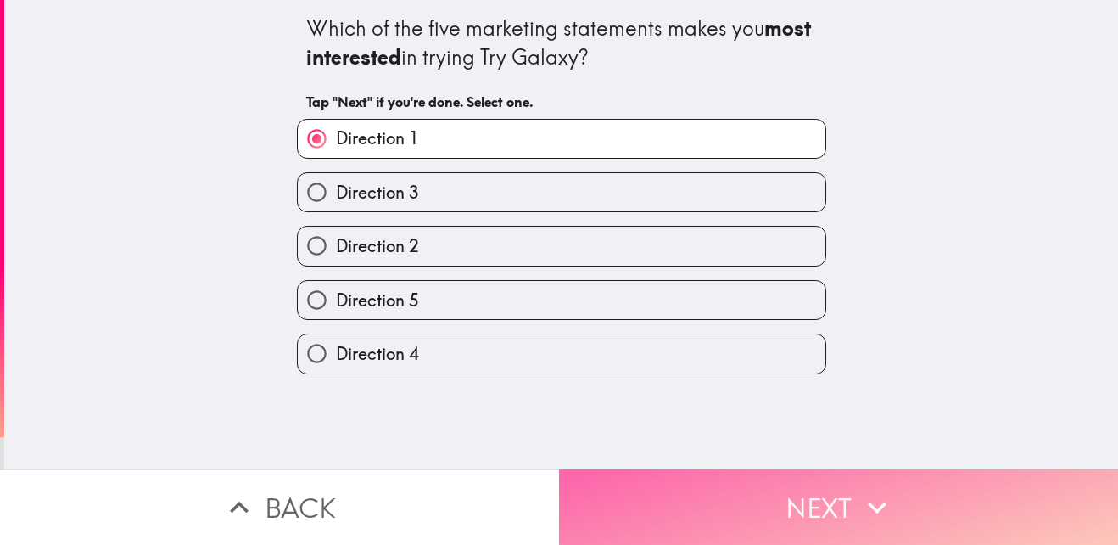
click at [749, 515] on button "Next" at bounding box center [838, 506] width 559 height 75
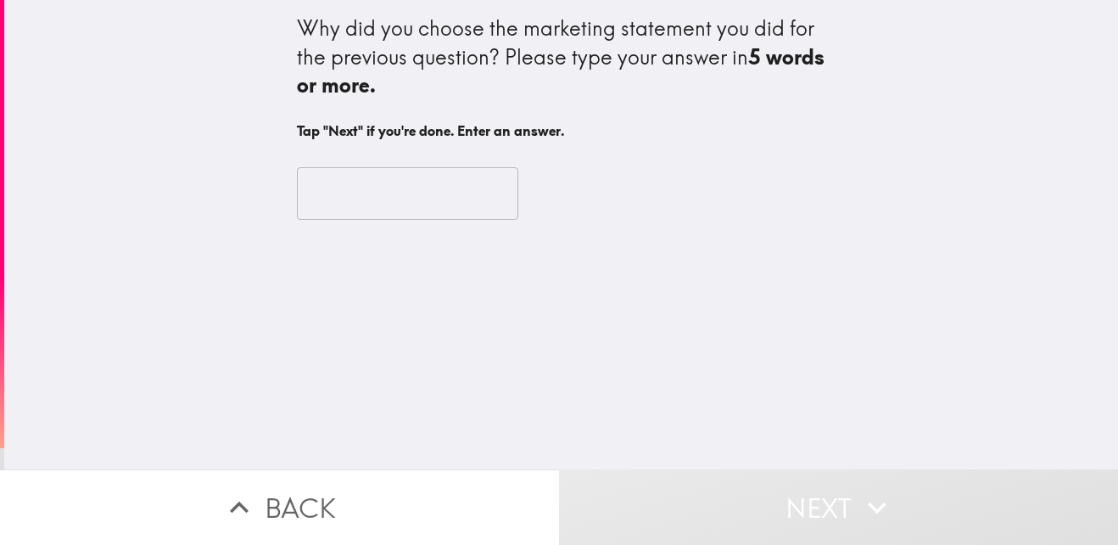
click at [412, 199] on input "text" at bounding box center [407, 193] width 221 height 53
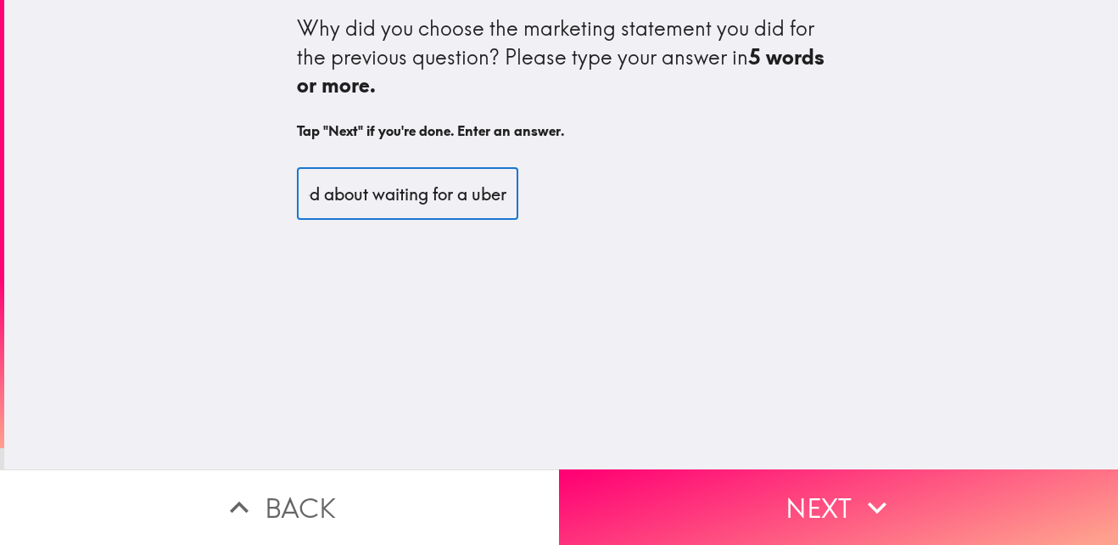
scroll to position [0, 104]
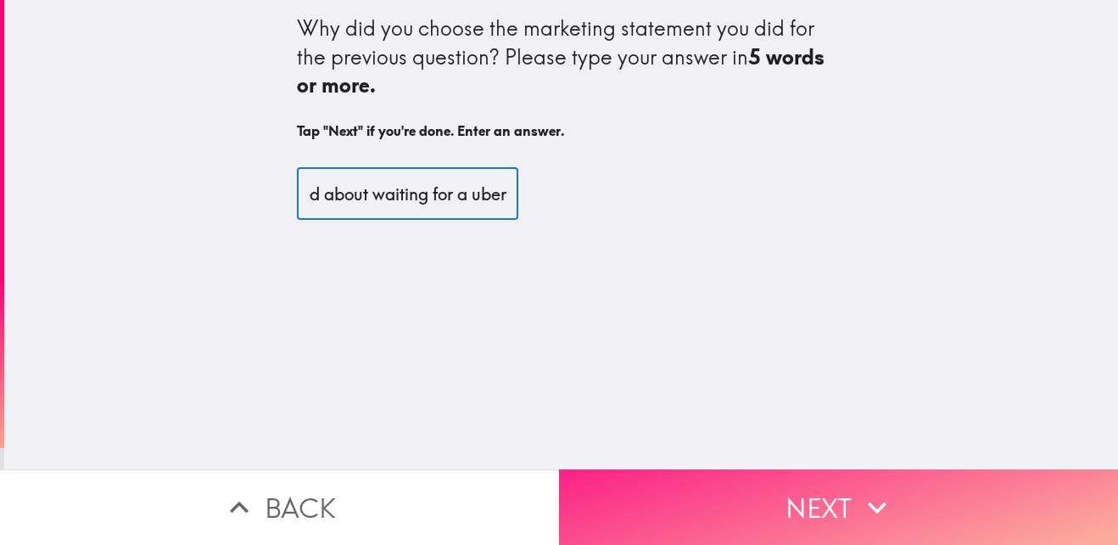
type input "it mentioned about waiting for a uber"
click at [708, 474] on button "Next" at bounding box center [838, 506] width 559 height 75
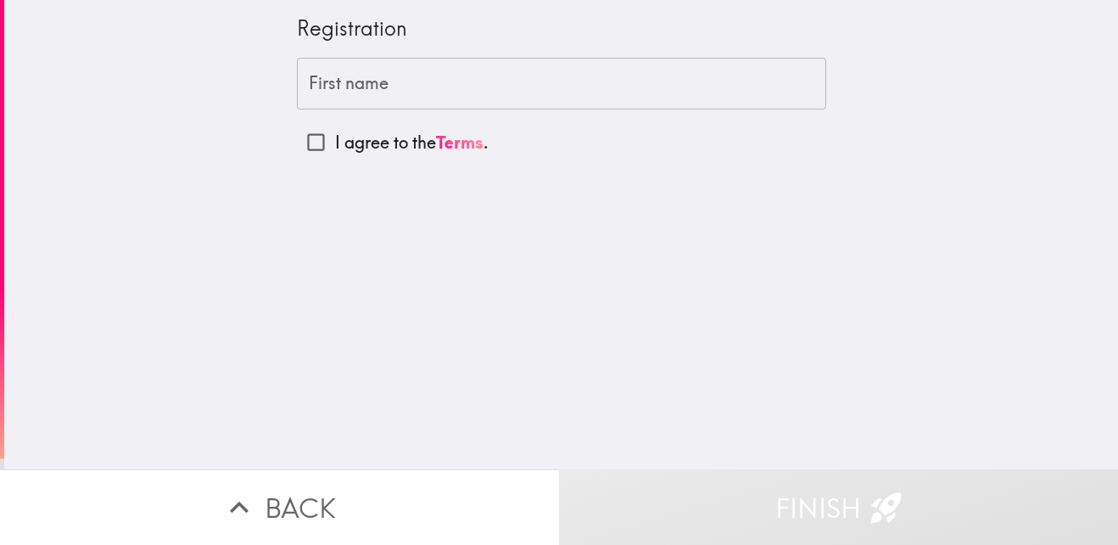
click at [375, 143] on p "I agree to the Terms ." at bounding box center [412, 143] width 154 height 24
click at [335, 143] on input "I agree to the Terms ." at bounding box center [316, 142] width 38 height 38
checkbox input "true"
click at [387, 96] on input "First name" at bounding box center [561, 84] width 529 height 53
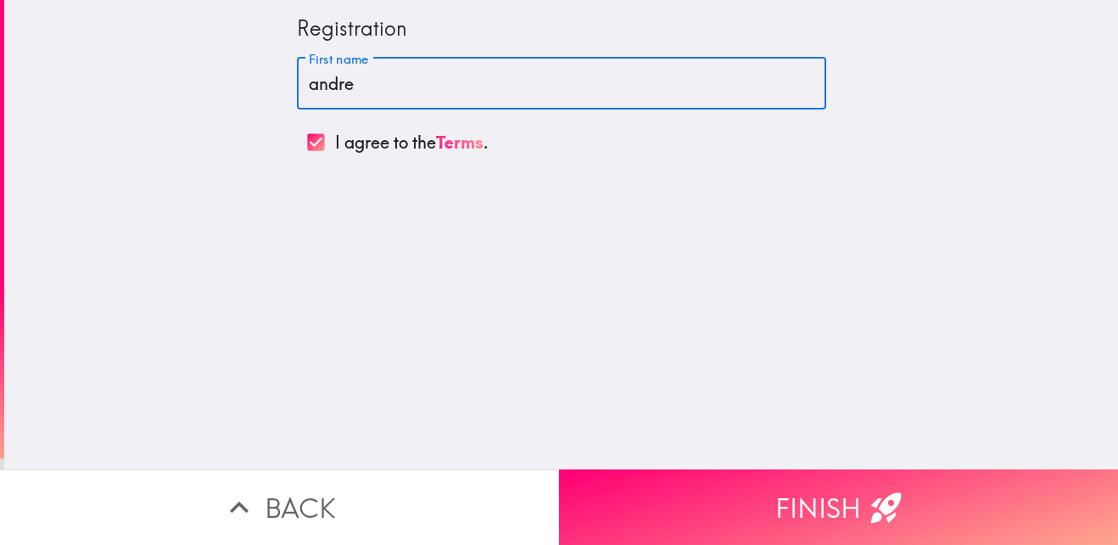
type input "[PERSON_NAME]"
click at [681, 481] on button "Finish" at bounding box center [838, 506] width 559 height 75
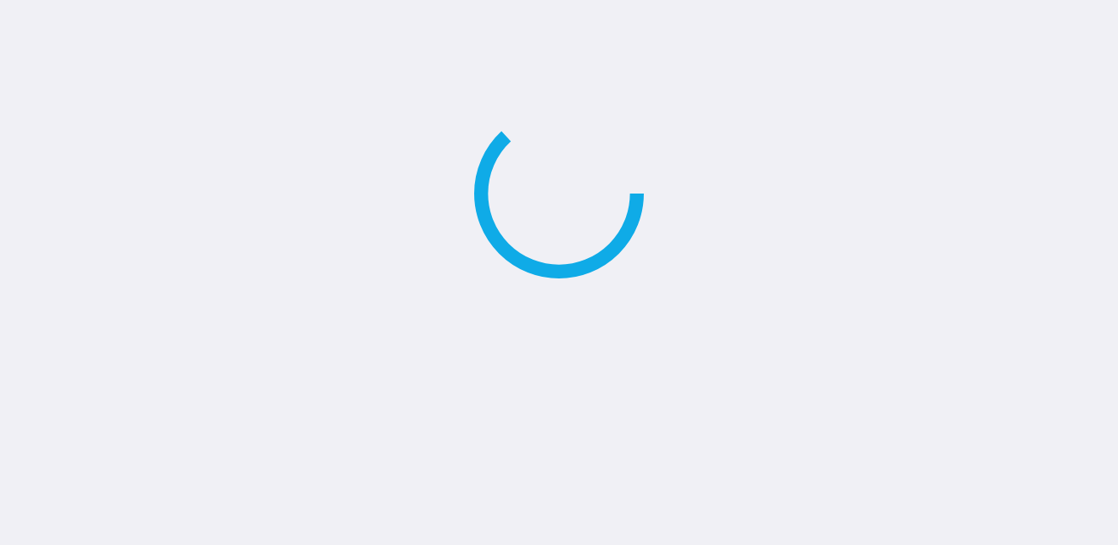
click at [680, 481] on main at bounding box center [559, 272] width 1118 height 545
